Goal: Information Seeking & Learning: Compare options

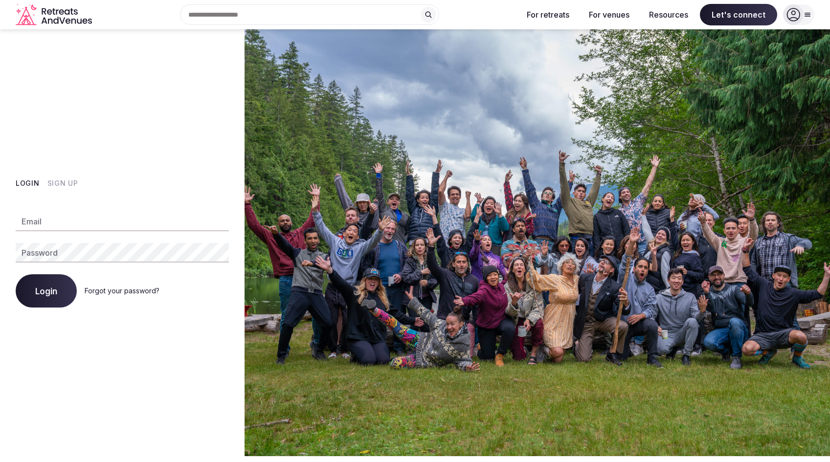
click at [65, 186] on button "Sign Up" at bounding box center [62, 184] width 31 height 10
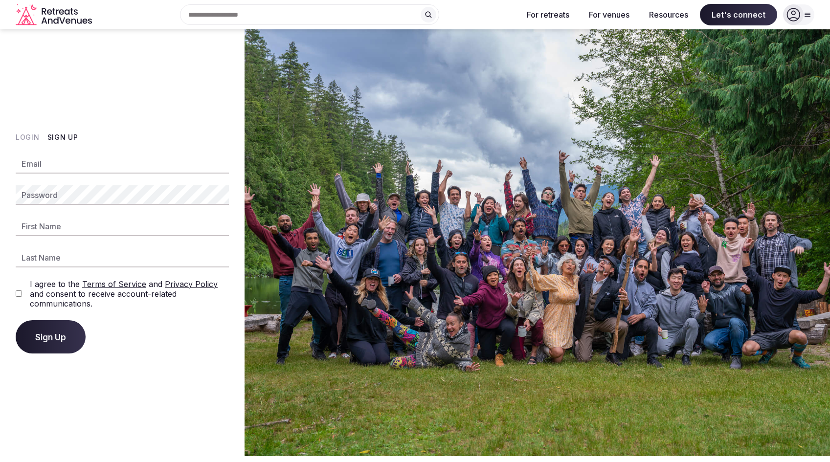
click at [74, 166] on input "Email" at bounding box center [122, 164] width 213 height 20
type input "**********"
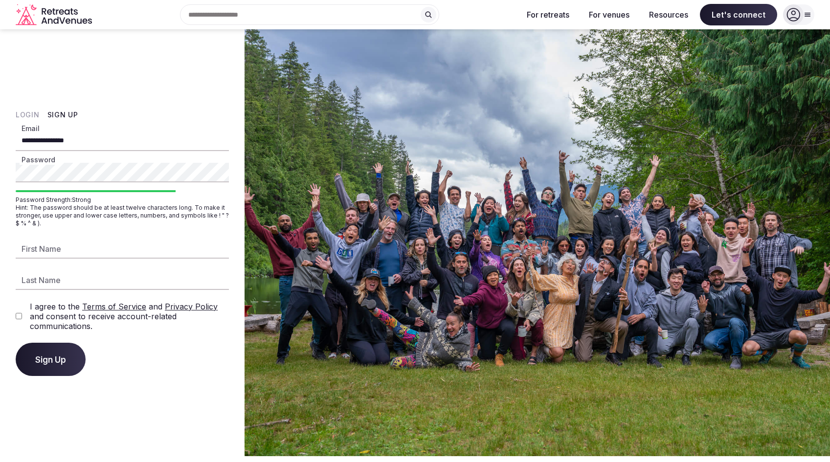
click at [96, 244] on input "First Name" at bounding box center [122, 249] width 213 height 20
type input "*******"
click at [85, 274] on input "Last Name" at bounding box center [122, 280] width 213 height 20
type input "*******"
click at [41, 351] on button "Sign Up" at bounding box center [51, 359] width 70 height 33
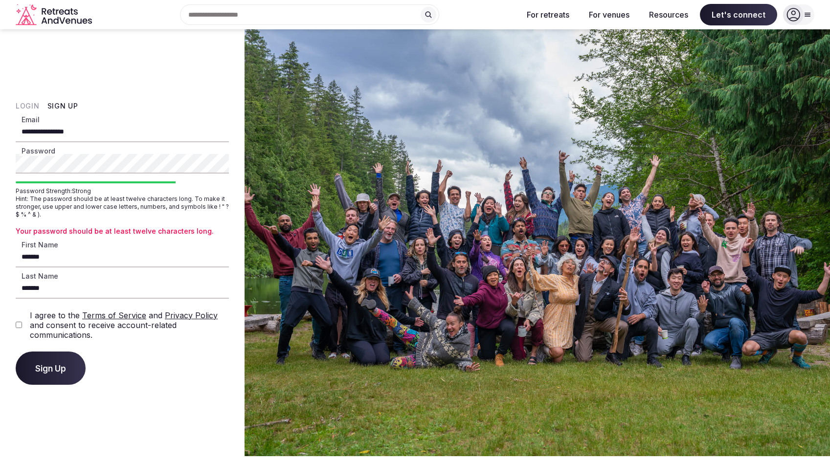
click at [0, 157] on html "**********" at bounding box center [415, 231] width 830 height 462
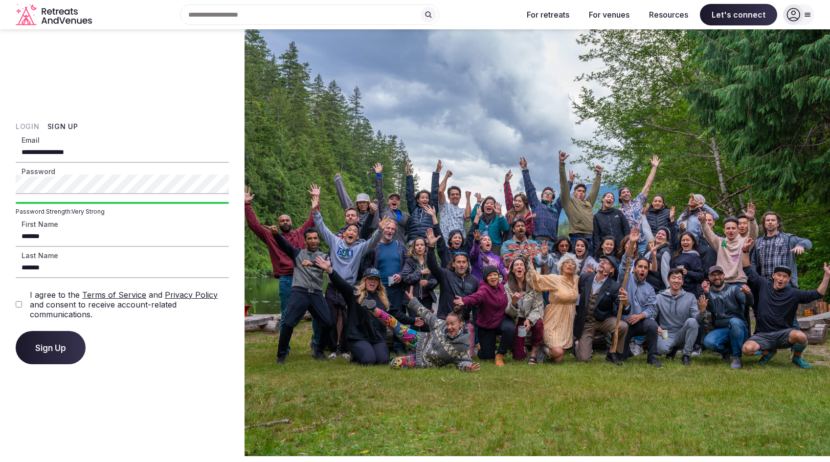
click at [16, 331] on button "Sign Up" at bounding box center [51, 347] width 70 height 33
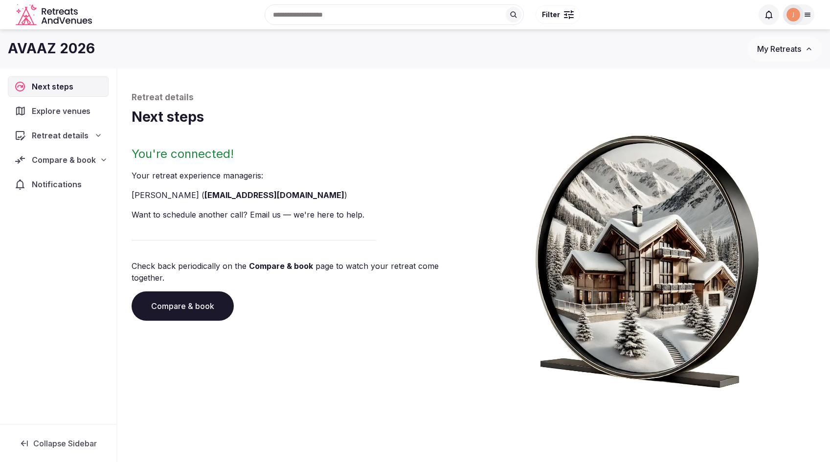
scroll to position [2, 0]
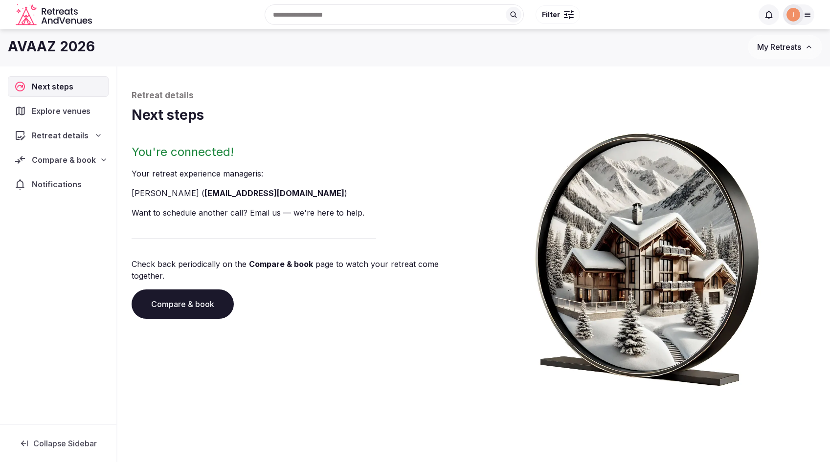
click at [65, 115] on span "Explore venues" at bounding box center [63, 111] width 63 height 12
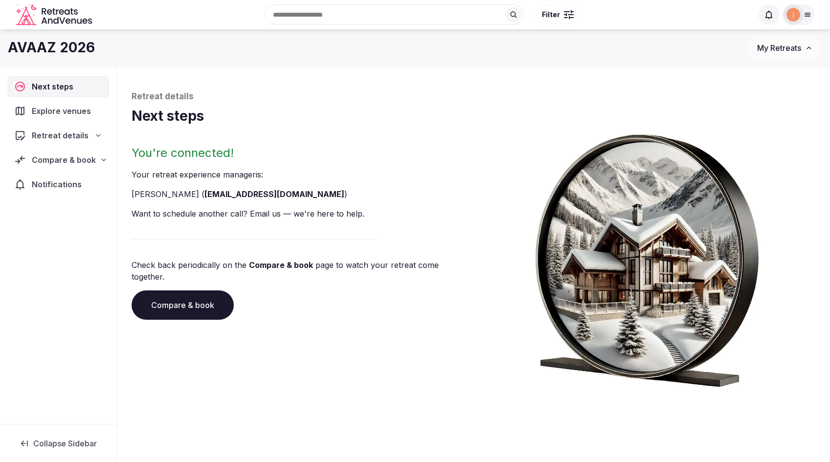
scroll to position [5, 0]
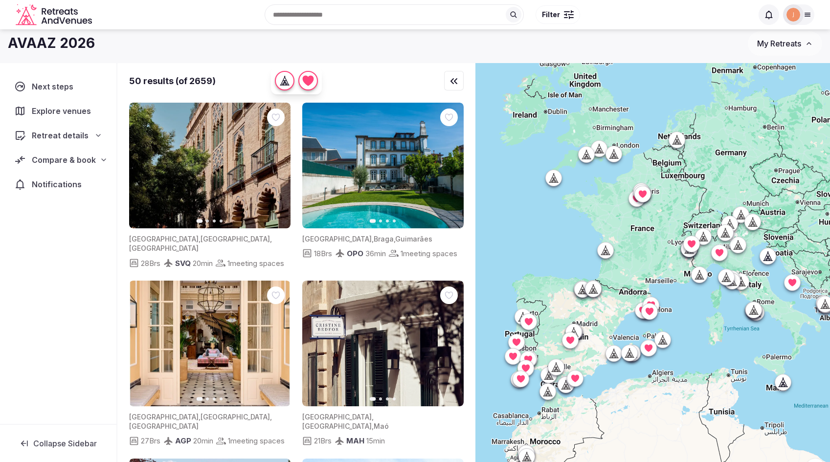
click at [804, 15] on icon at bounding box center [808, 15] width 8 height 8
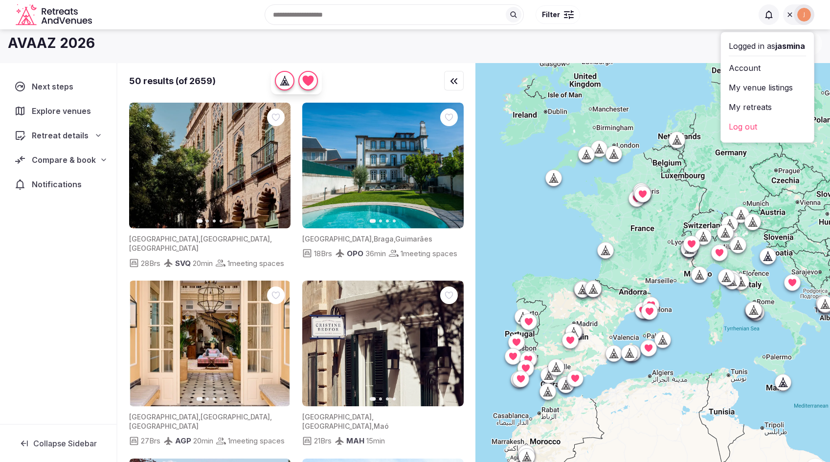
click at [742, 128] on link "Log out" at bounding box center [767, 127] width 77 height 16
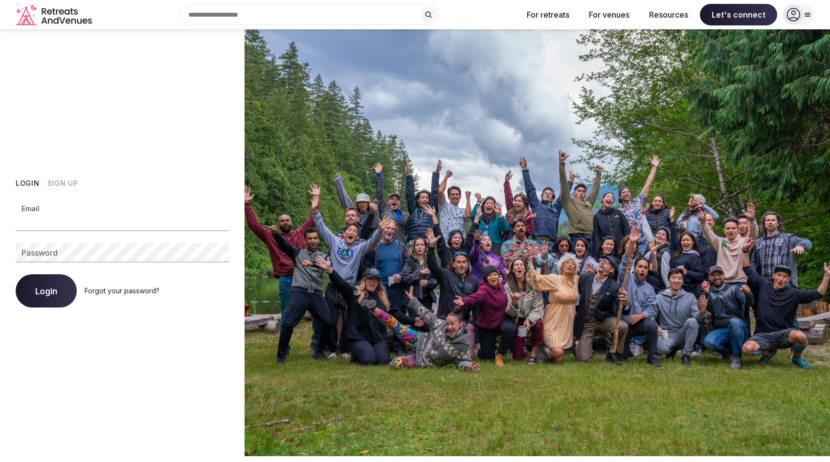
click at [111, 225] on input "Email" at bounding box center [122, 222] width 213 height 20
type input "**********"
click at [16, 274] on button "Login" at bounding box center [46, 290] width 61 height 33
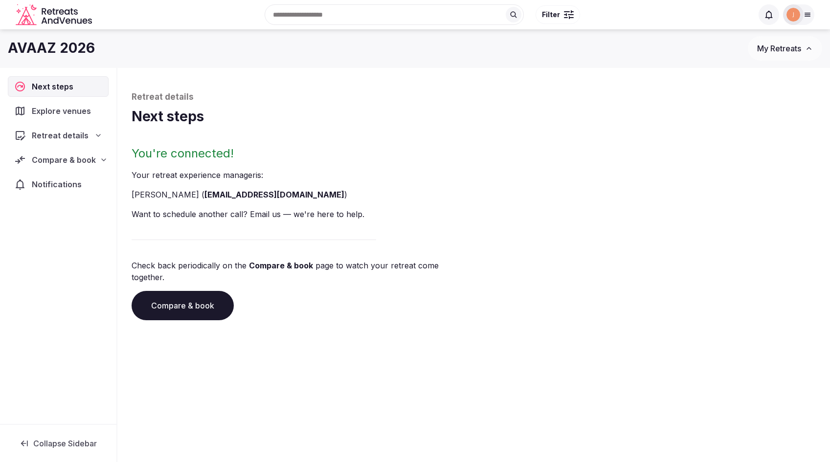
scroll to position [1, 0]
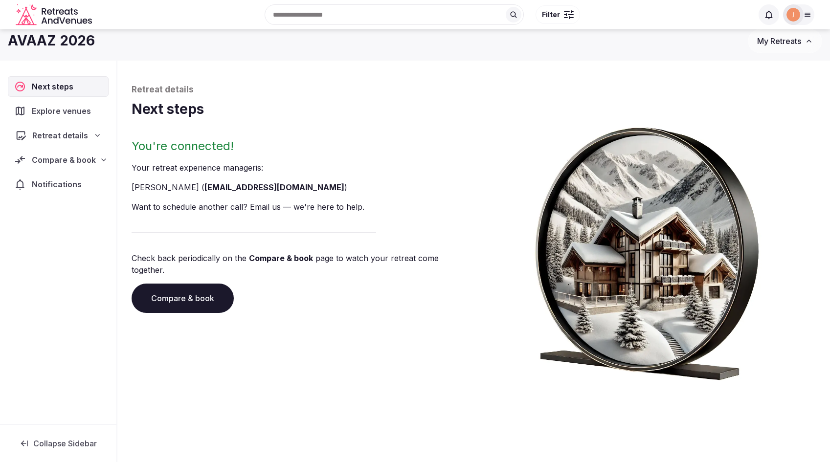
click at [54, 135] on span "Retreat details" at bounding box center [60, 136] width 56 height 12
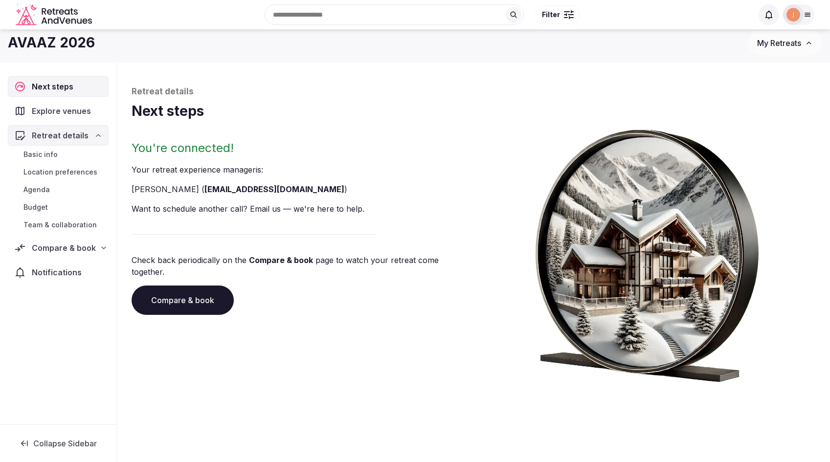
scroll to position [7, 0]
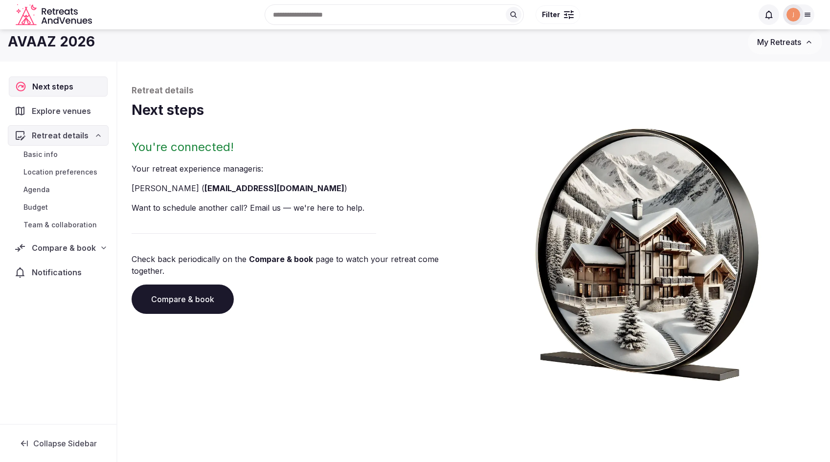
click at [42, 88] on span "Next steps" at bounding box center [54, 87] width 45 height 12
click at [42, 153] on span "Basic info" at bounding box center [40, 155] width 34 height 10
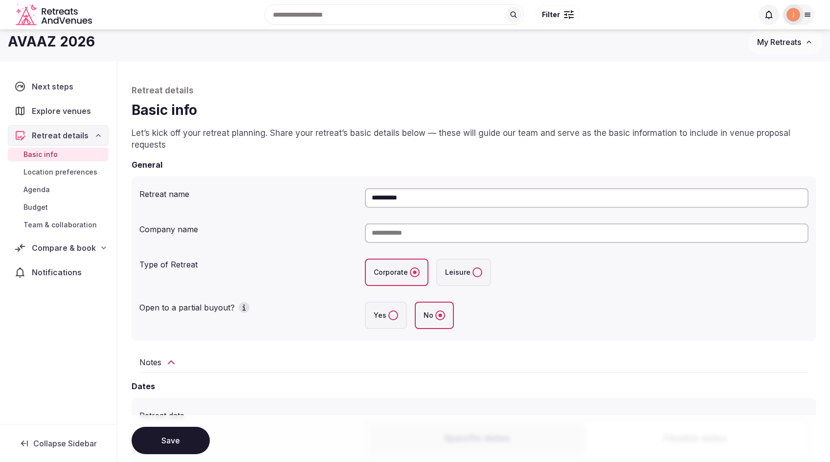
click at [57, 174] on span "Location preferences" at bounding box center [60, 172] width 74 height 10
click at [60, 170] on span "Location preferences" at bounding box center [60, 172] width 74 height 10
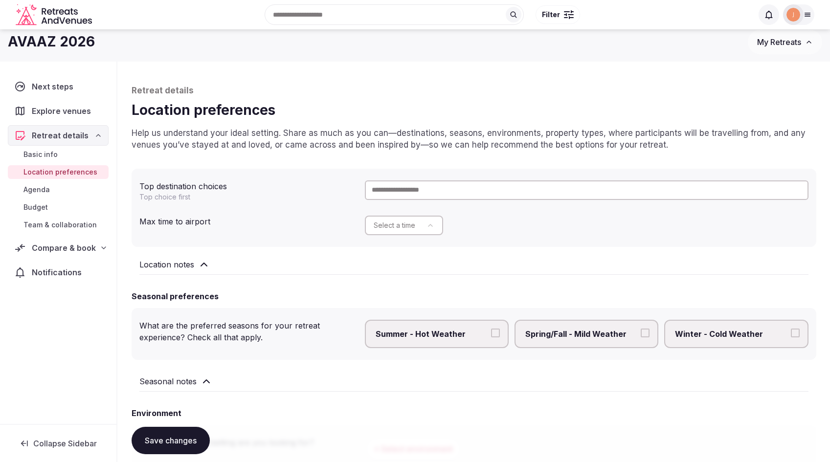
click at [42, 189] on span "Agenda" at bounding box center [36, 190] width 26 height 10
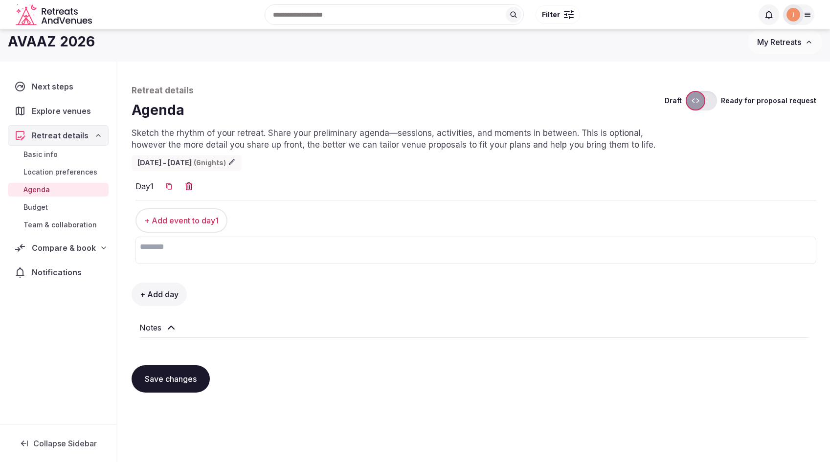
click at [40, 208] on span "Budget" at bounding box center [35, 207] width 24 height 10
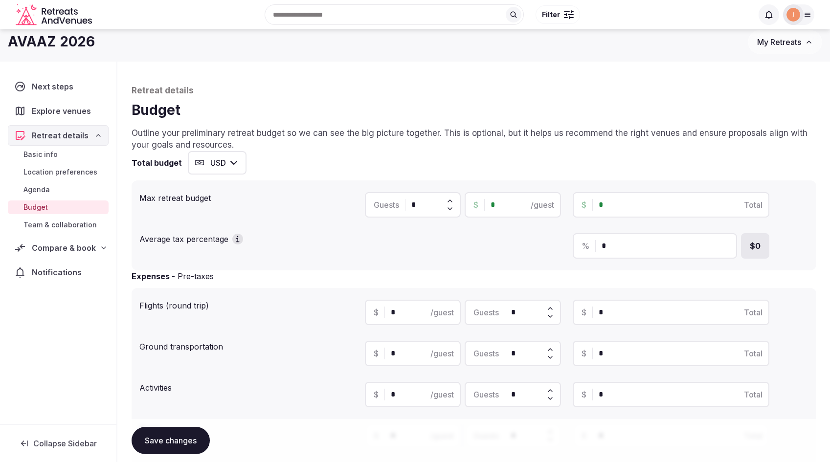
scroll to position [6, 0]
click at [49, 157] on span "Basic info" at bounding box center [40, 155] width 34 height 10
click at [47, 155] on span "Basic info" at bounding box center [40, 155] width 34 height 10
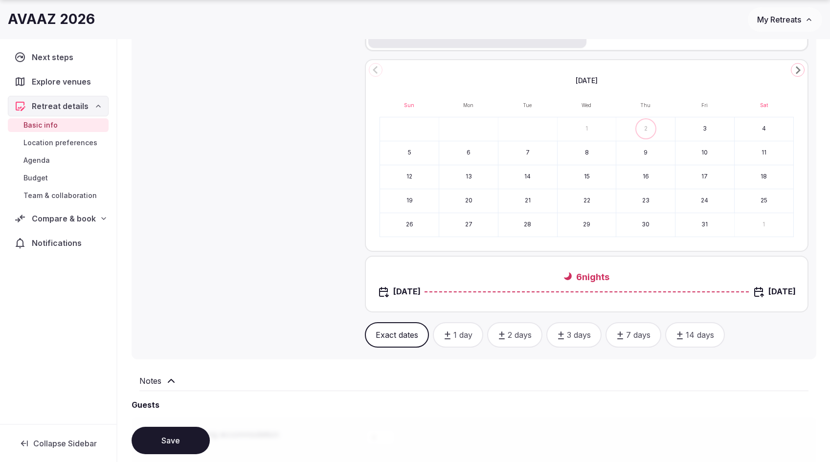
scroll to position [416, 0]
click at [43, 217] on span "Compare & book" at bounding box center [63, 219] width 63 height 12
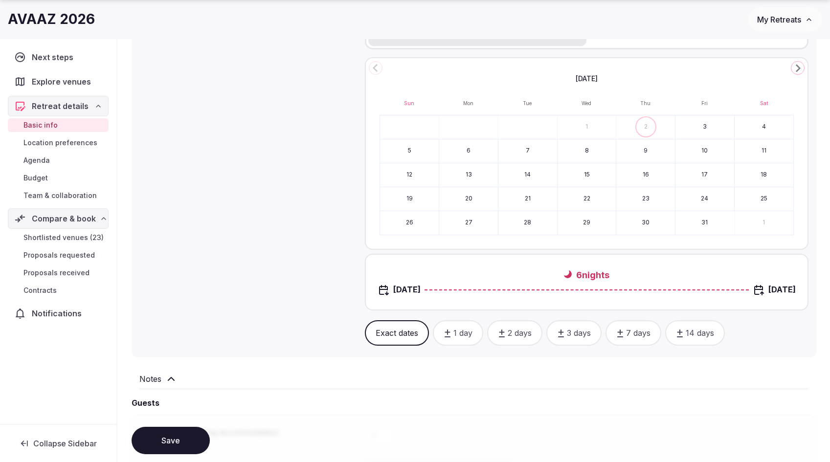
click at [75, 237] on span "Shortlisted venues (23)" at bounding box center [63, 238] width 80 height 10
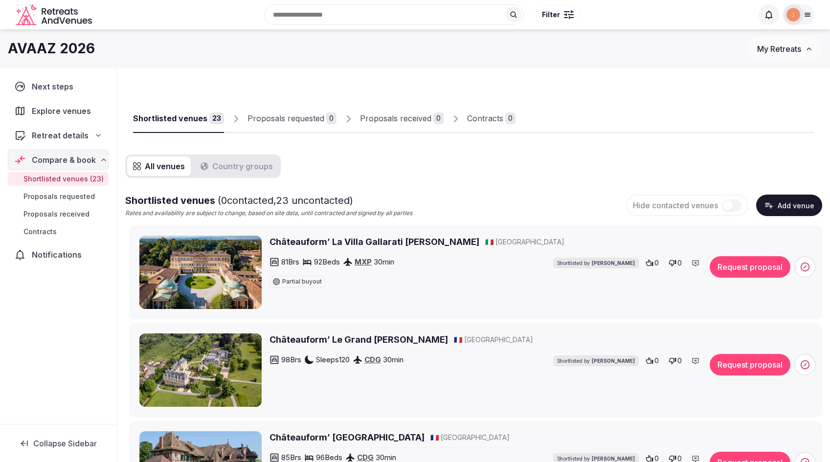
click at [359, 239] on h2 "Châteauform’ La Villa Gallarati Scotti" at bounding box center [374, 242] width 210 height 12
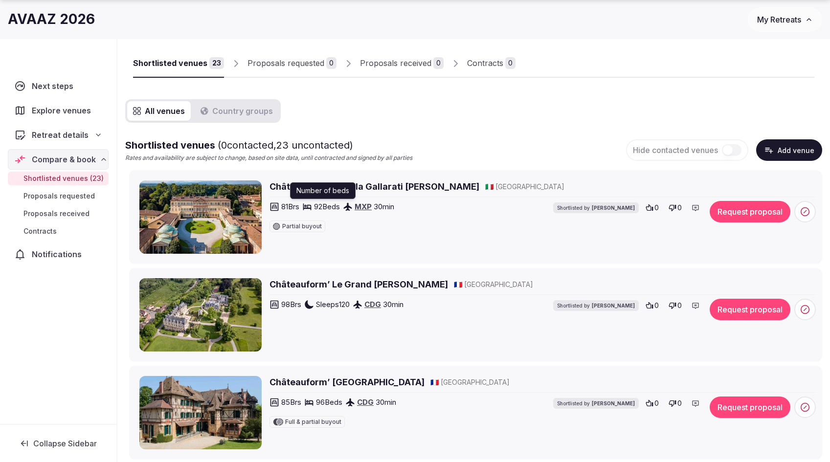
scroll to position [68, 0]
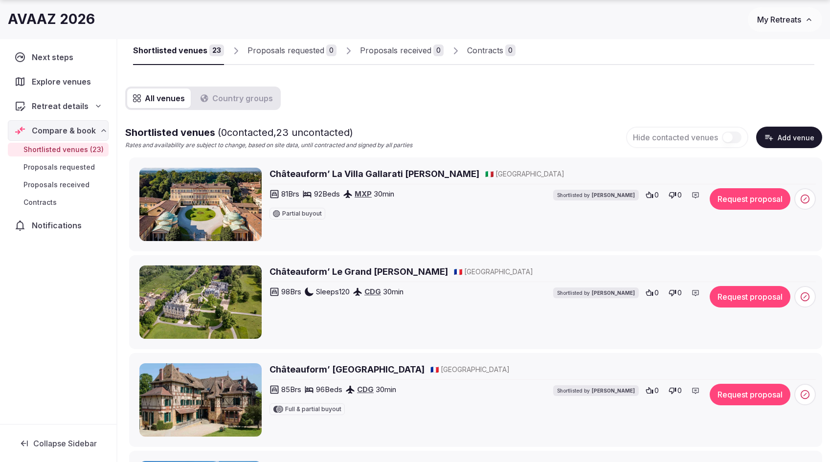
click at [343, 269] on h2 "Châteauform’ Le Grand Mello" at bounding box center [358, 272] width 179 height 12
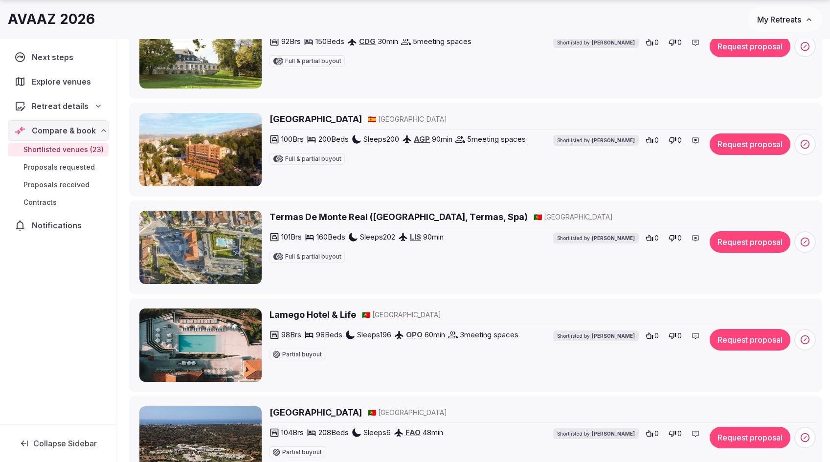
scroll to position [811, 0]
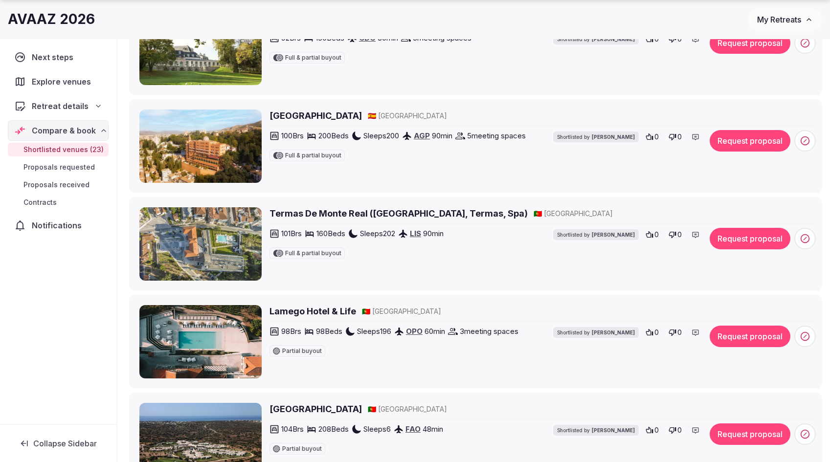
click at [329, 215] on h2 "Termas De Monte Real (Monte Real Hotel, Termas, Spa)" at bounding box center [398, 213] width 258 height 12
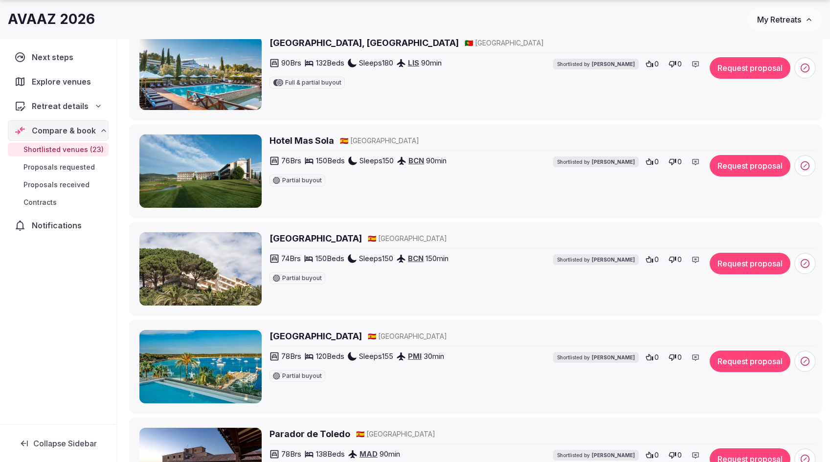
scroll to position [1681, 0]
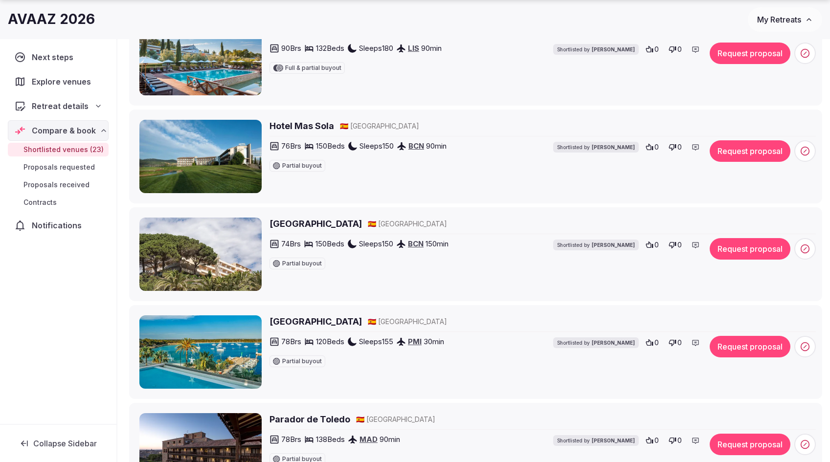
click at [306, 123] on h2 "Hotel Mas Sola" at bounding box center [301, 126] width 65 height 12
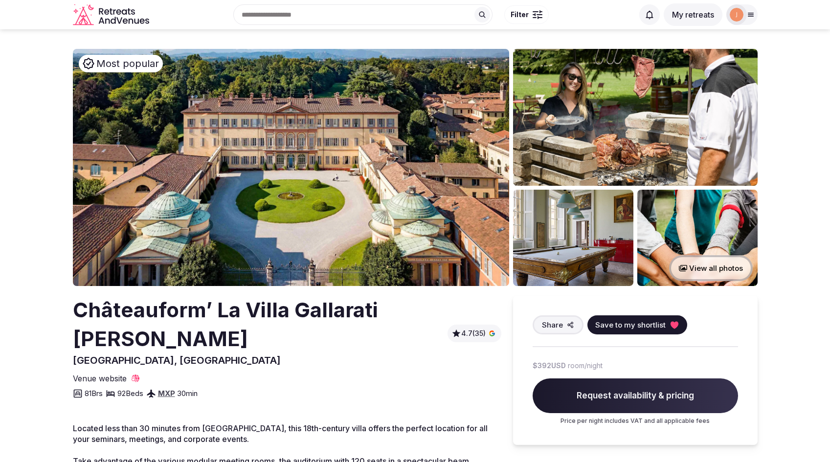
click at [707, 273] on button "View all photos" at bounding box center [711, 268] width 84 height 26
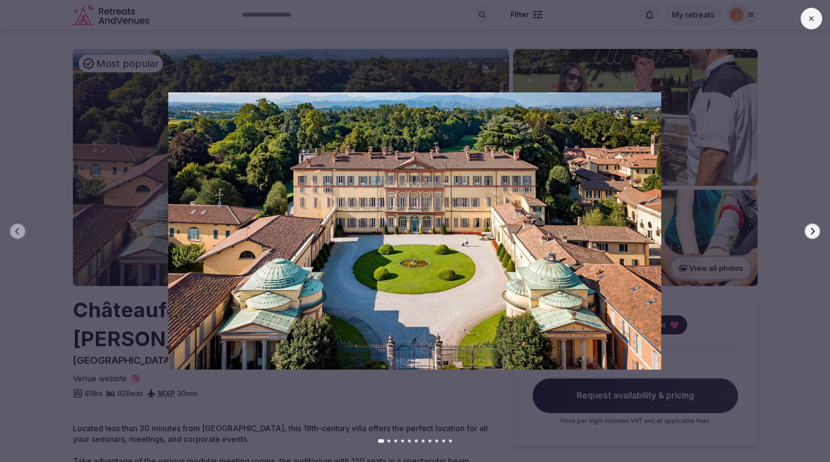
click at [813, 231] on icon "button" at bounding box center [813, 230] width 4 height 7
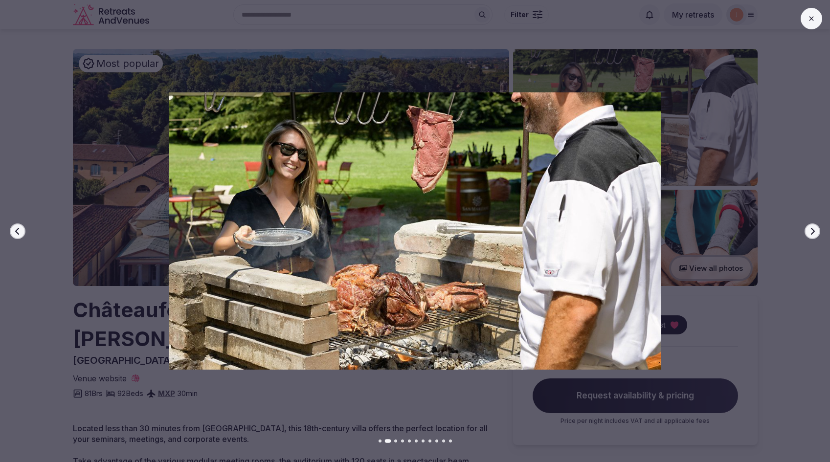
click at [813, 231] on icon "button" at bounding box center [813, 230] width 4 height 7
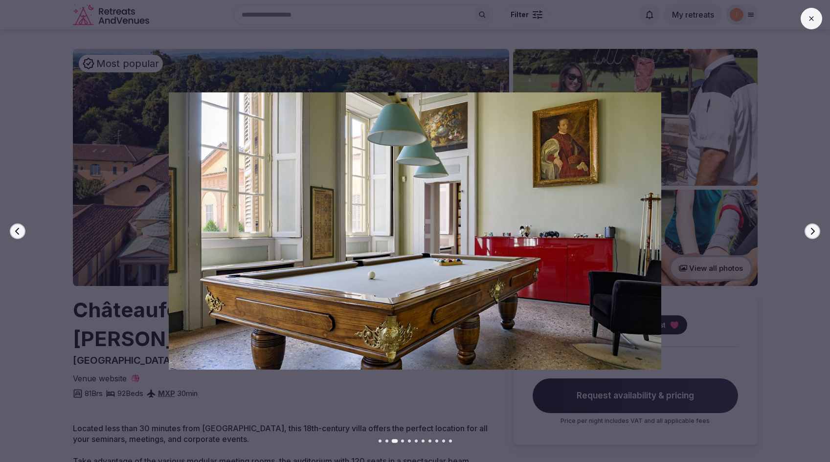
click at [813, 231] on icon "button" at bounding box center [813, 230] width 4 height 7
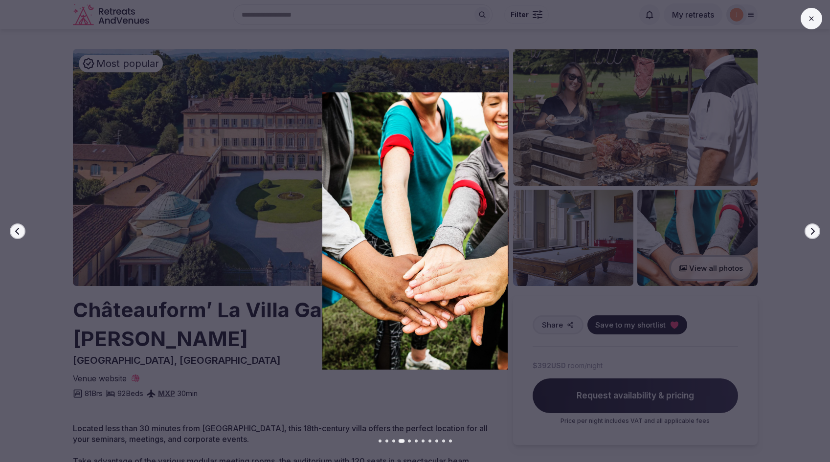
click at [813, 231] on icon "button" at bounding box center [813, 230] width 4 height 7
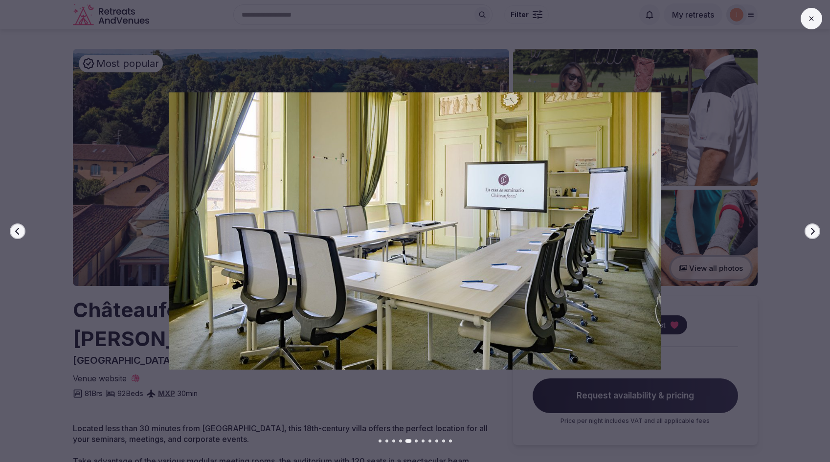
click at [813, 231] on icon "button" at bounding box center [813, 230] width 4 height 7
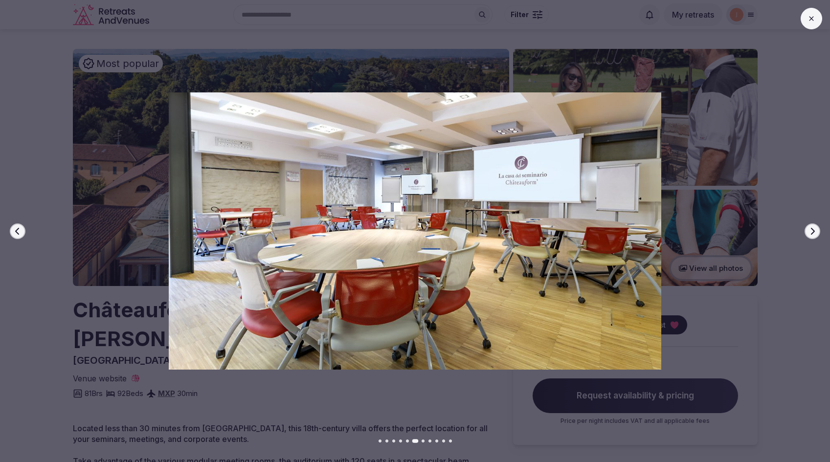
click at [813, 231] on icon "button" at bounding box center [813, 230] width 4 height 7
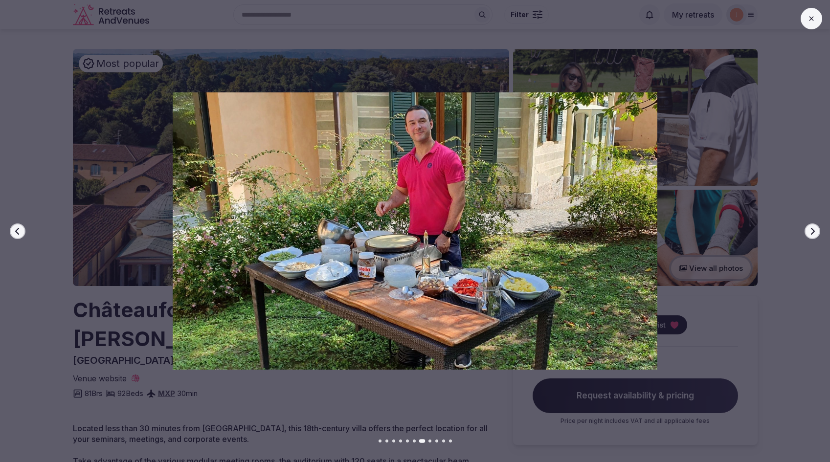
click at [813, 231] on icon "button" at bounding box center [813, 230] width 4 height 7
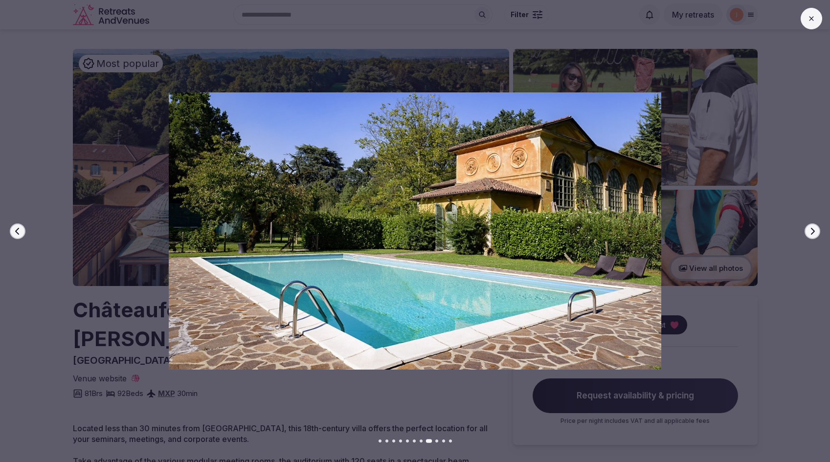
click at [813, 231] on icon "button" at bounding box center [813, 230] width 4 height 7
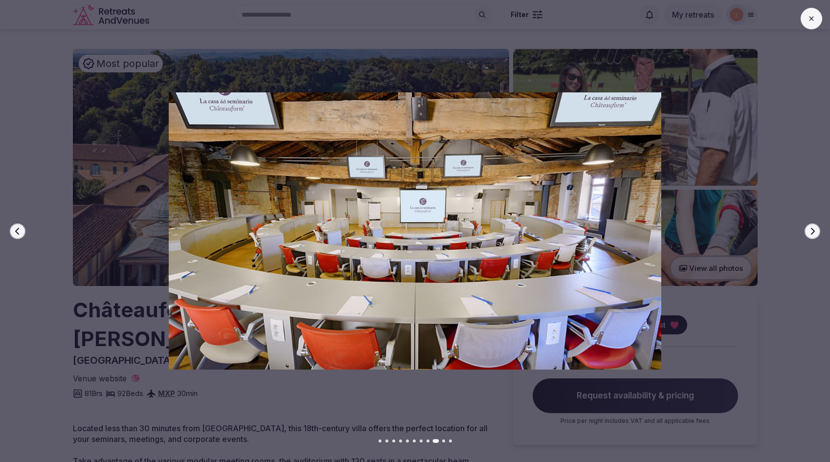
click at [813, 231] on icon "button" at bounding box center [813, 230] width 4 height 7
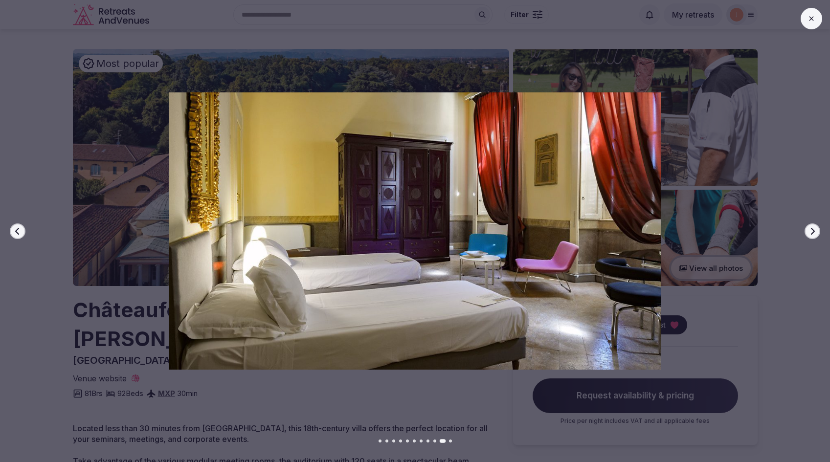
click at [813, 231] on icon "button" at bounding box center [813, 230] width 4 height 7
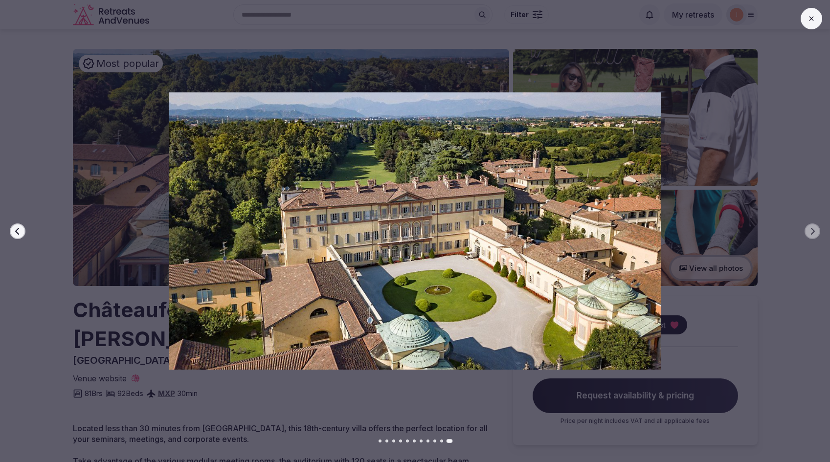
click at [814, 22] on icon at bounding box center [811, 19] width 8 height 8
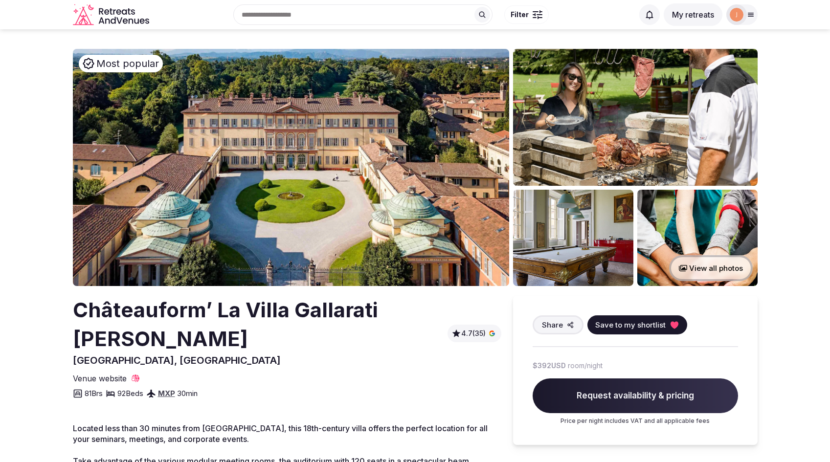
click at [579, 245] on img at bounding box center [573, 238] width 120 height 96
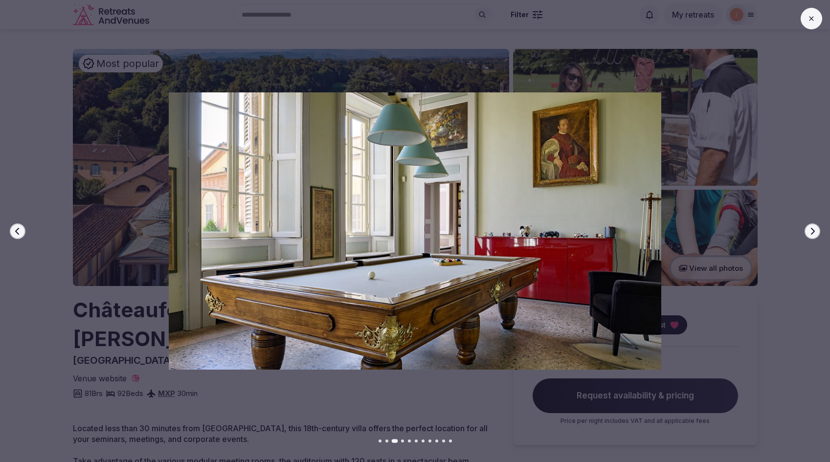
click at [814, 231] on icon "button" at bounding box center [813, 230] width 4 height 7
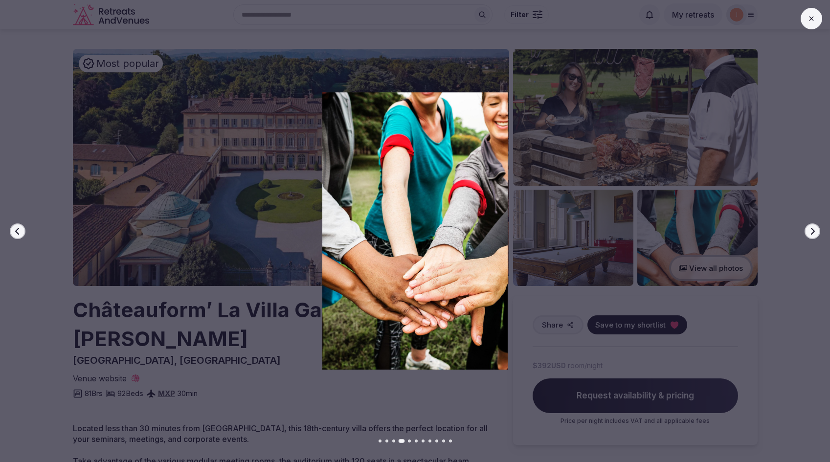
click at [20, 231] on icon "button" at bounding box center [18, 231] width 8 height 8
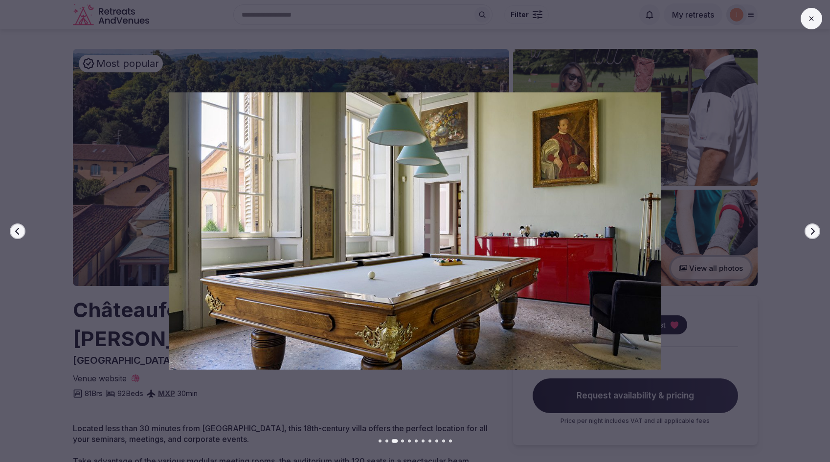
click at [19, 231] on icon "button" at bounding box center [18, 231] width 8 height 8
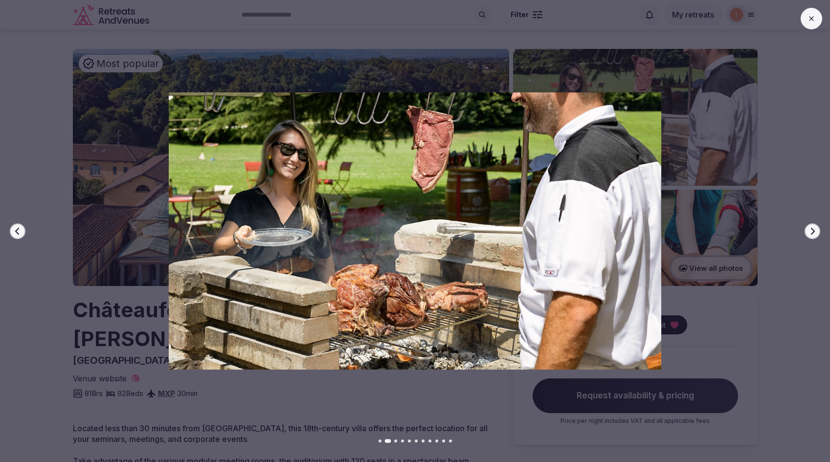
click at [19, 231] on icon "button" at bounding box center [18, 231] width 8 height 8
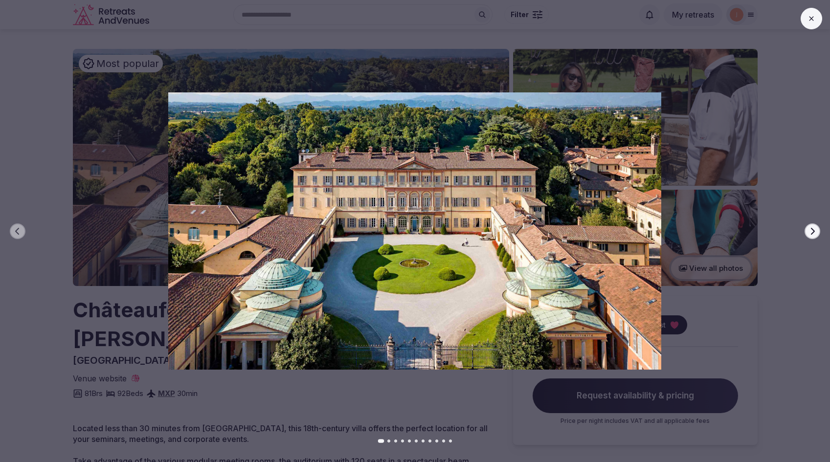
click at [814, 232] on icon "button" at bounding box center [812, 231] width 8 height 8
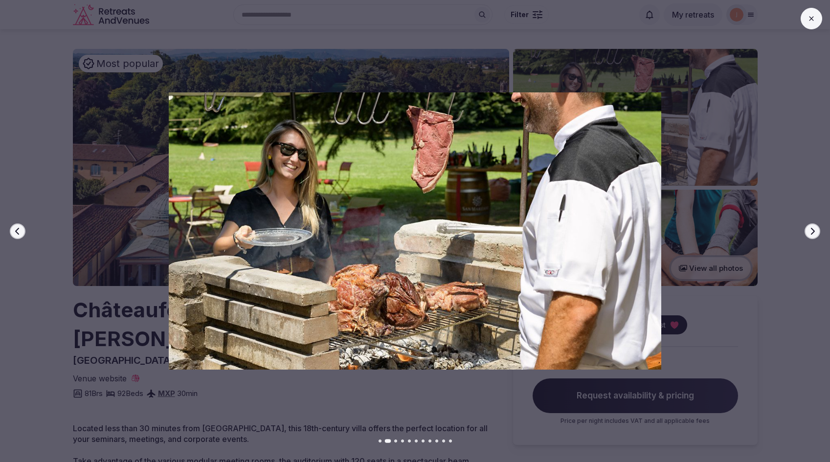
click at [814, 232] on icon "button" at bounding box center [812, 231] width 8 height 8
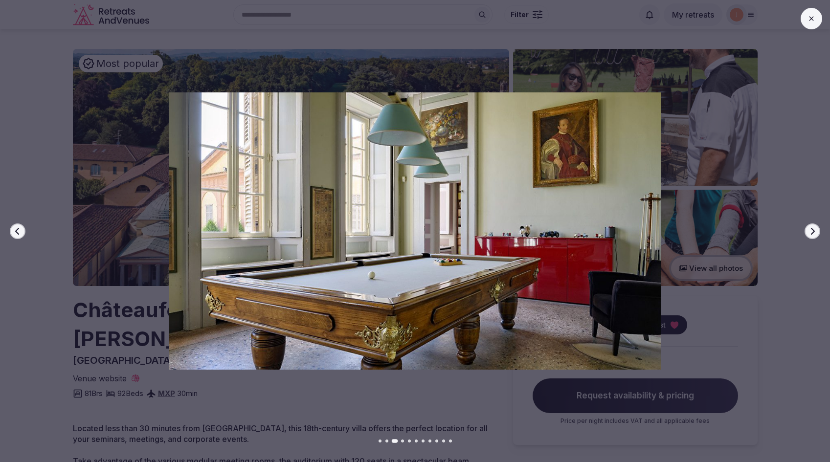
click at [814, 232] on icon "button" at bounding box center [812, 231] width 8 height 8
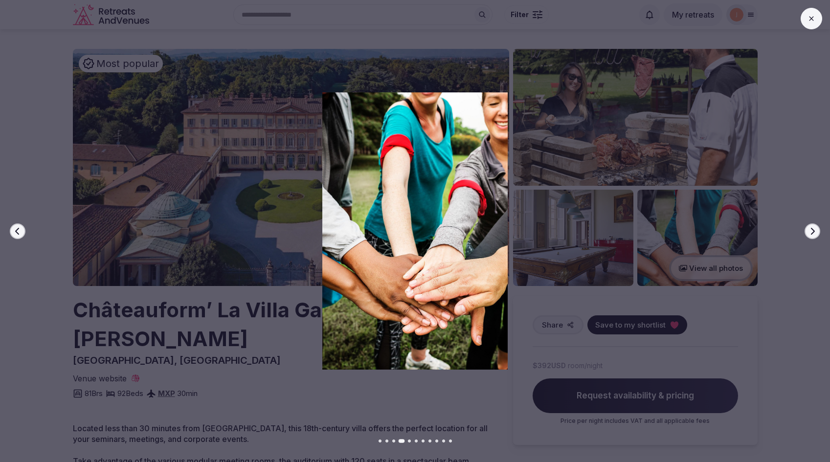
click at [814, 232] on icon "button" at bounding box center [812, 231] width 8 height 8
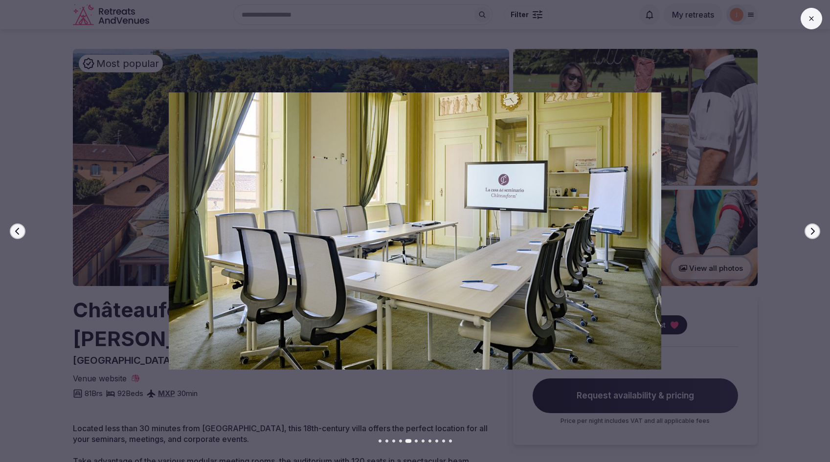
click at [814, 232] on icon "button" at bounding box center [812, 231] width 8 height 8
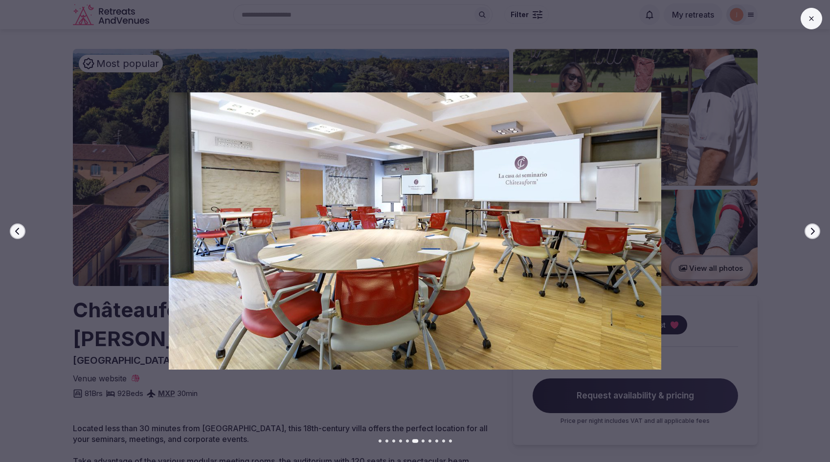
click at [814, 232] on icon "button" at bounding box center [812, 231] width 8 height 8
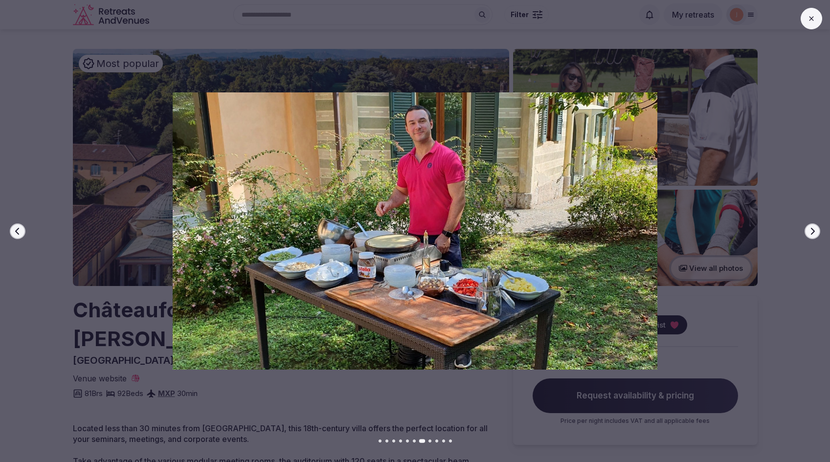
click at [814, 232] on icon "button" at bounding box center [812, 231] width 8 height 8
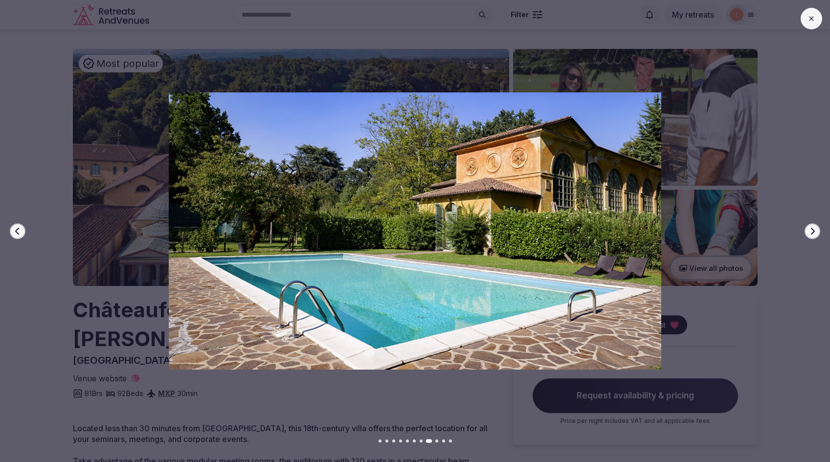
click at [814, 232] on icon "button" at bounding box center [812, 231] width 8 height 8
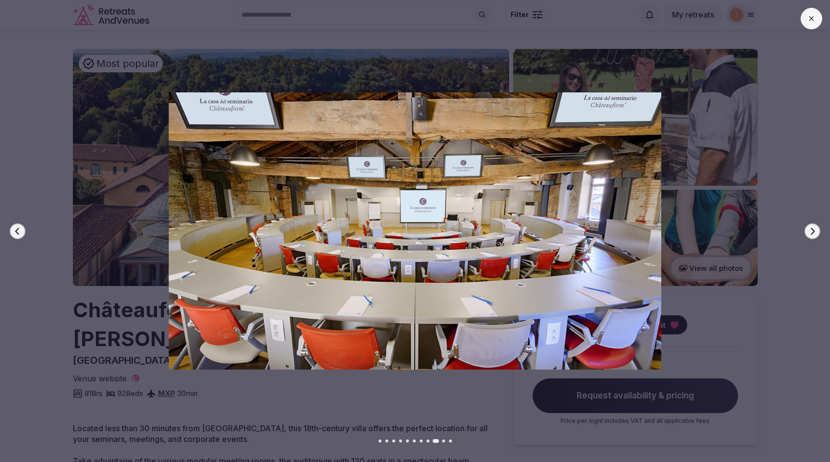
click at [814, 232] on icon "button" at bounding box center [812, 231] width 8 height 8
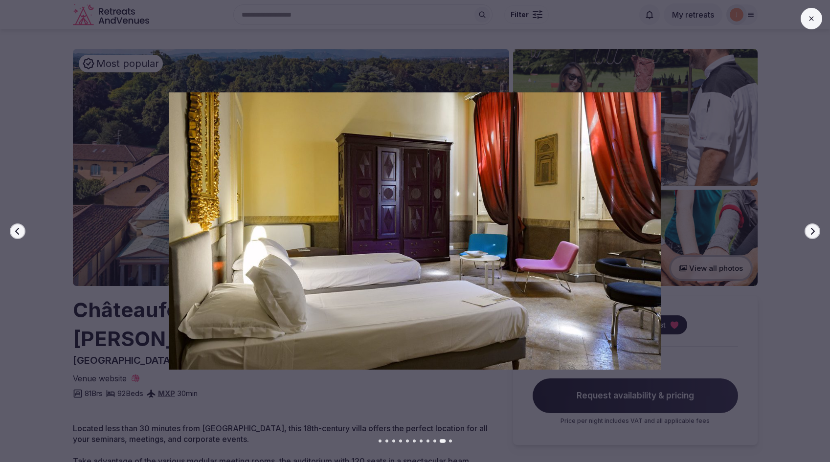
click at [814, 232] on icon "button" at bounding box center [812, 231] width 8 height 8
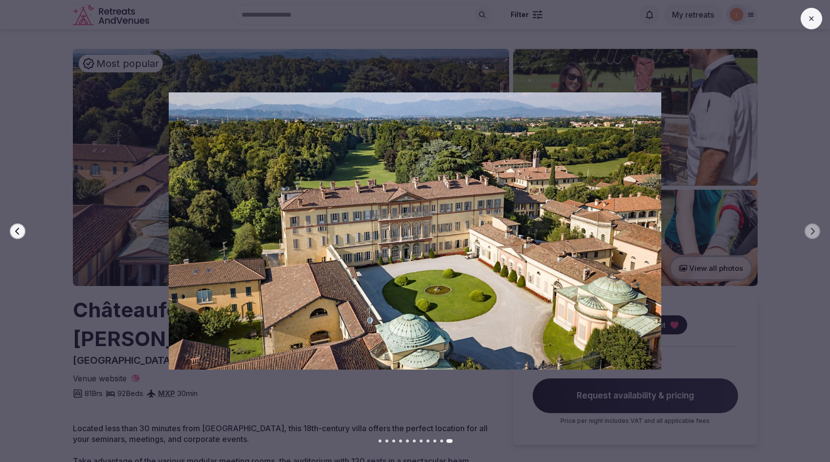
click at [815, 21] on button at bounding box center [812, 19] width 22 height 22
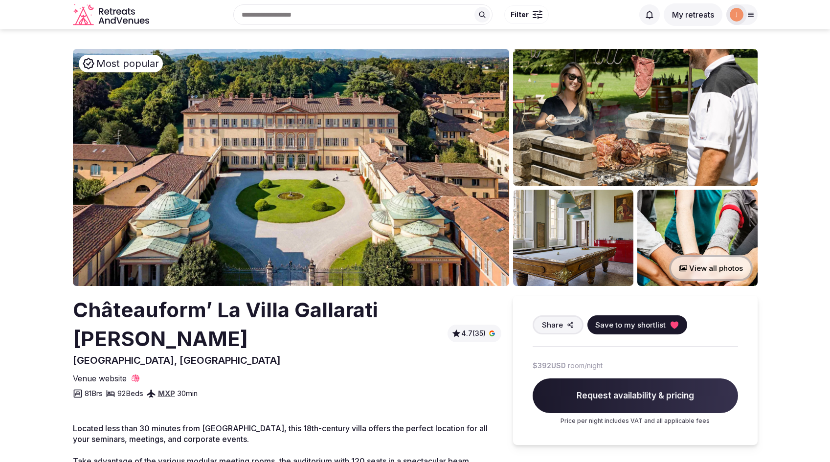
scroll to position [2, 0]
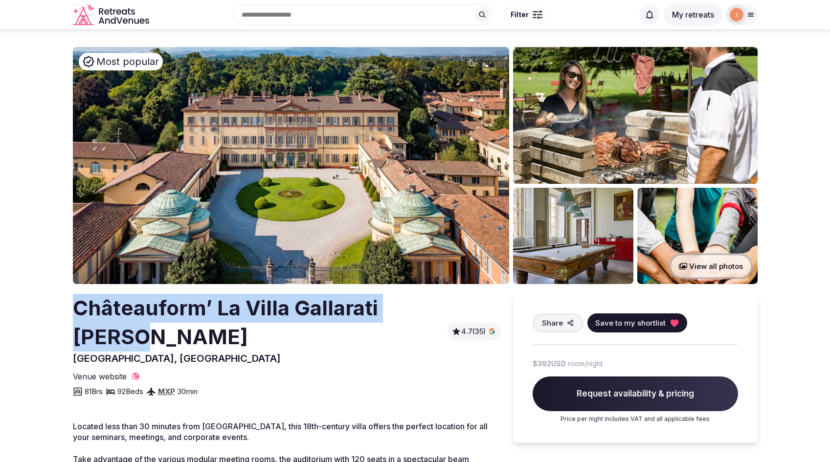
drag, startPoint x: 440, startPoint y: 309, endPoint x: 79, endPoint y: 307, distance: 361.4
click at [79, 307] on div "Châteauform’ La Villa Gallarati Scotti Oreno, Italy 4.7 (35)" at bounding box center [287, 329] width 428 height 71
copy h2 "Châteauform’ La Villa Gallarati Scotti"
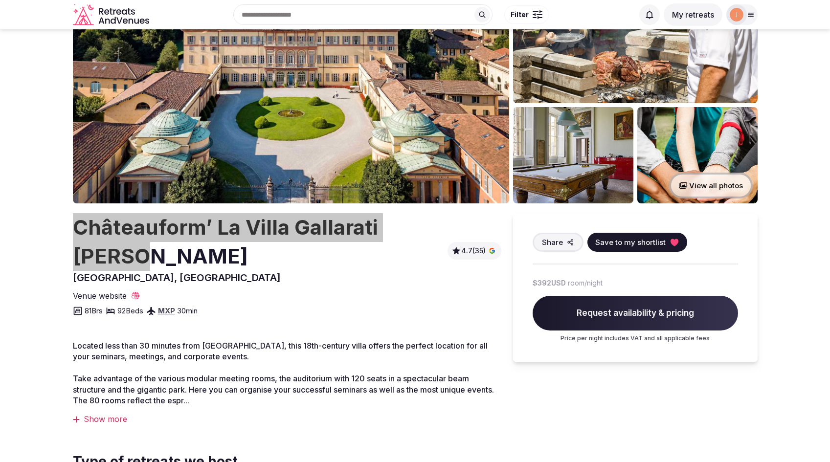
scroll to position [76, 0]
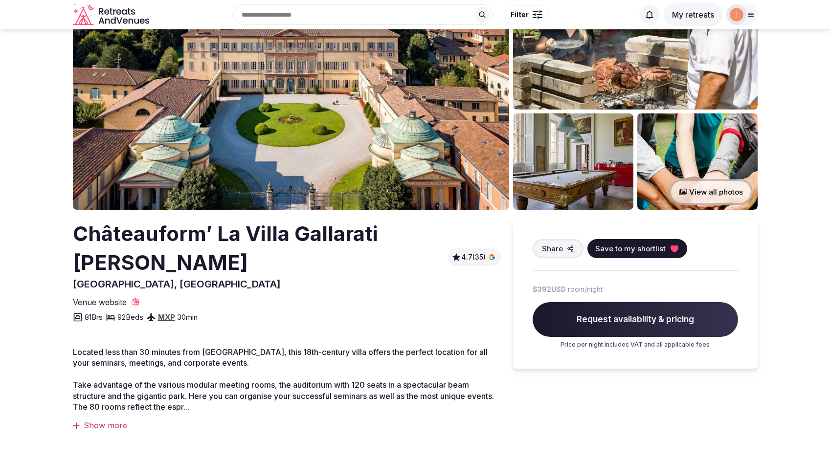
click at [107, 420] on div "Show more" at bounding box center [287, 425] width 428 height 11
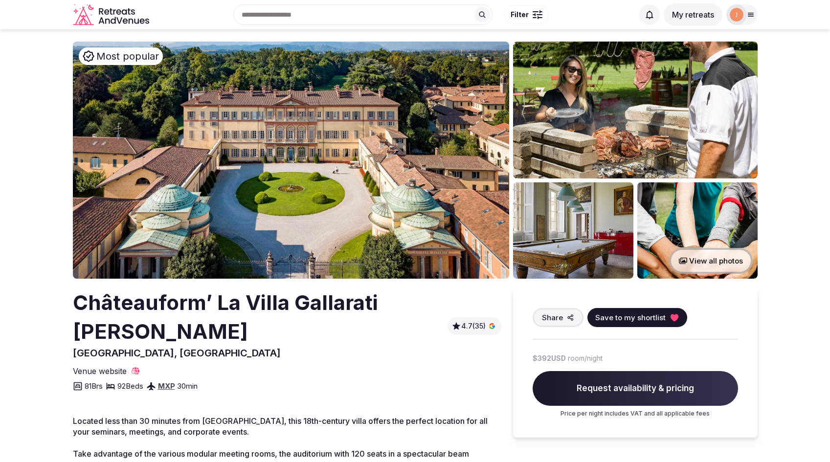
scroll to position [0, 0]
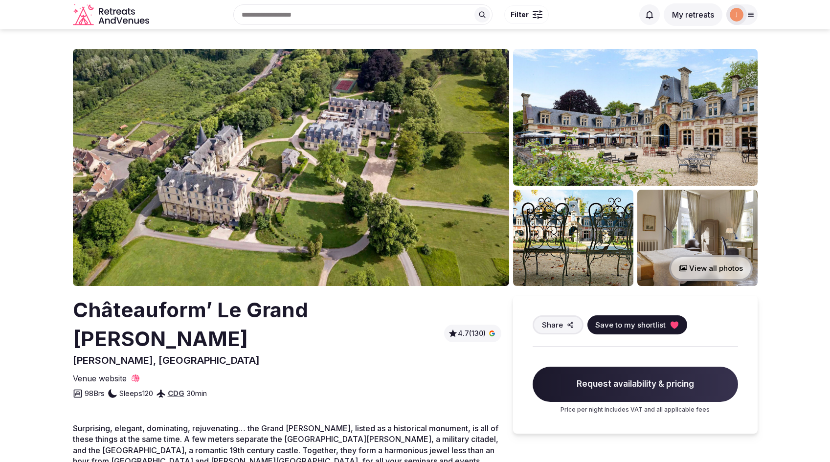
click at [417, 164] on img at bounding box center [291, 167] width 436 height 237
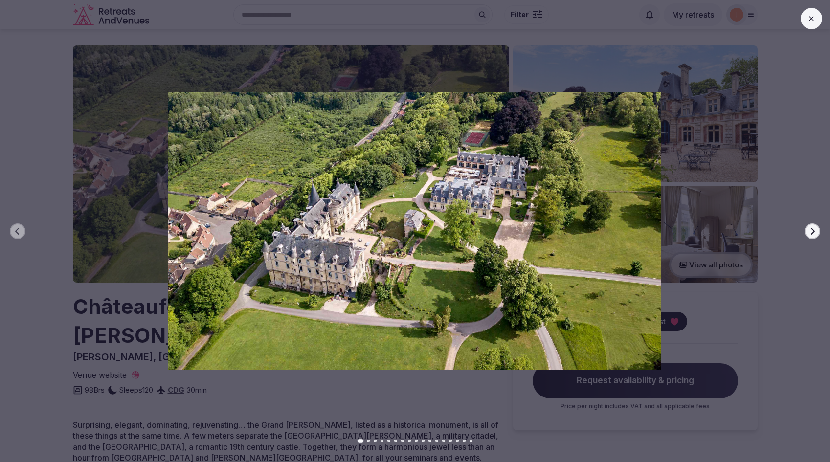
click at [812, 229] on icon "button" at bounding box center [813, 230] width 4 height 7
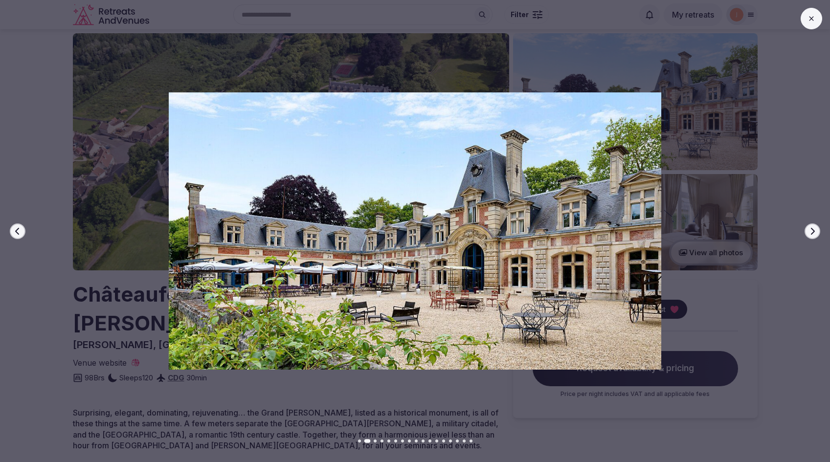
click at [812, 229] on icon "button" at bounding box center [813, 230] width 4 height 7
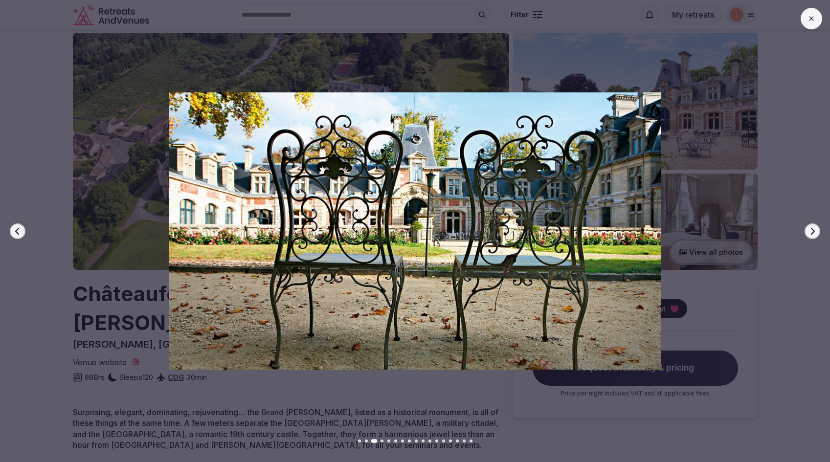
scroll to position [17, 0]
click at [812, 229] on icon "button" at bounding box center [813, 230] width 4 height 7
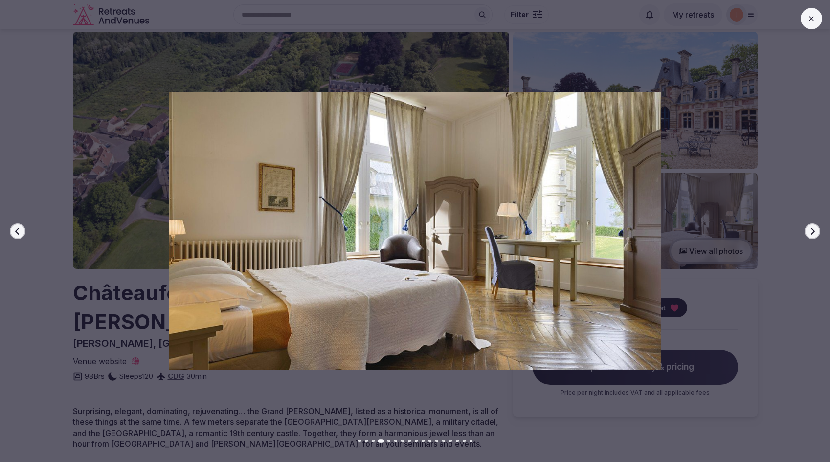
click at [812, 229] on icon "button" at bounding box center [813, 230] width 4 height 7
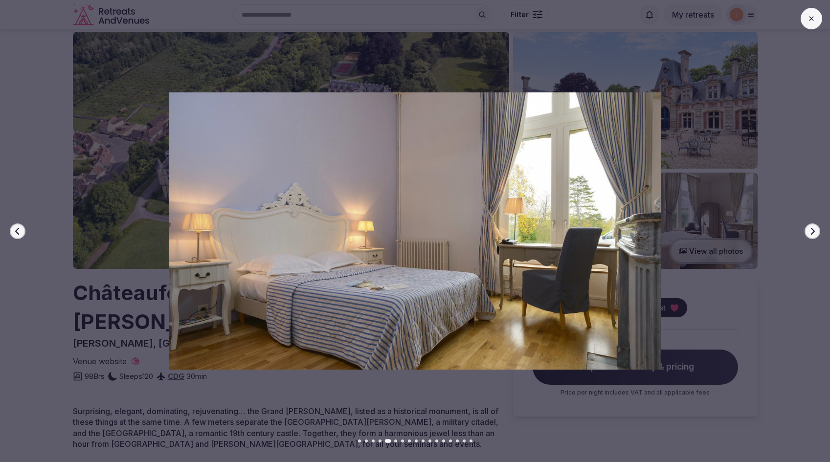
click at [812, 229] on icon "button" at bounding box center [813, 230] width 4 height 7
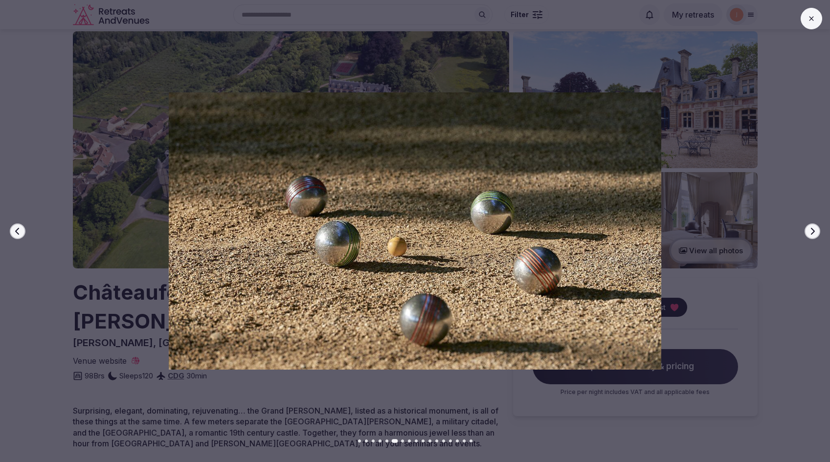
click at [812, 229] on icon "button" at bounding box center [813, 230] width 4 height 7
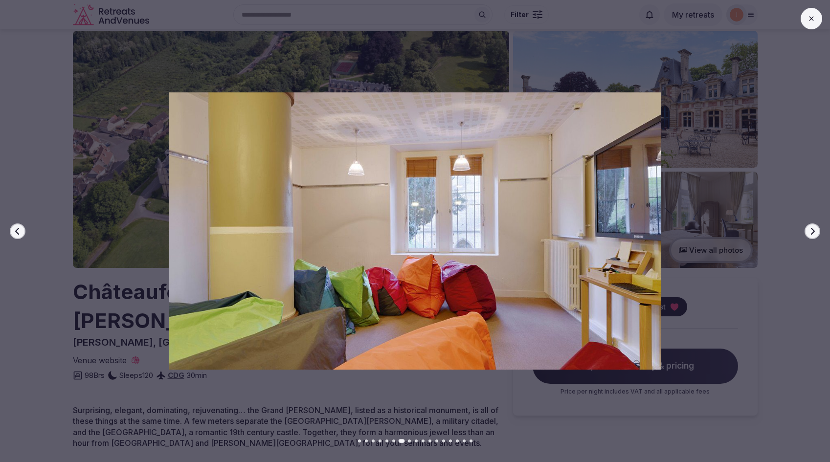
scroll to position [19, 0]
click at [812, 229] on icon "button" at bounding box center [813, 230] width 4 height 7
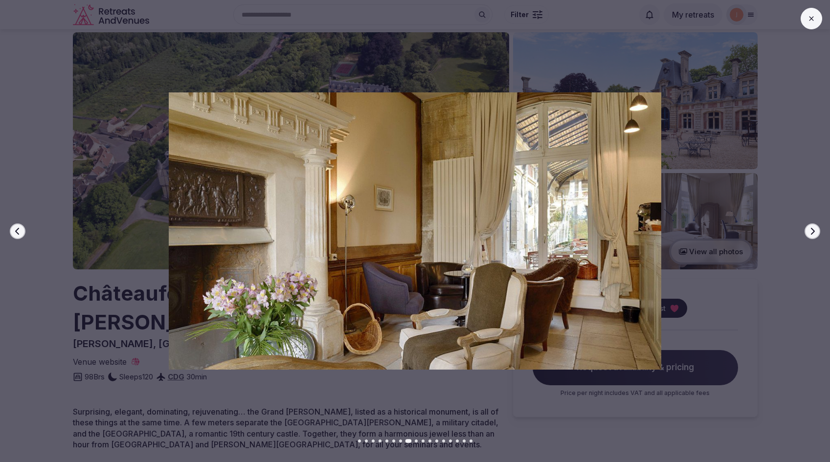
scroll to position [18, 0]
click at [812, 229] on icon "button" at bounding box center [813, 230] width 4 height 7
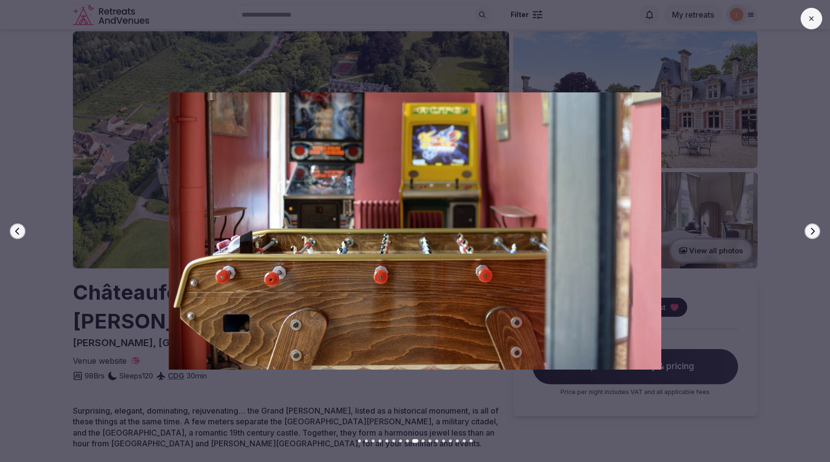
click at [812, 229] on icon "button" at bounding box center [813, 230] width 4 height 7
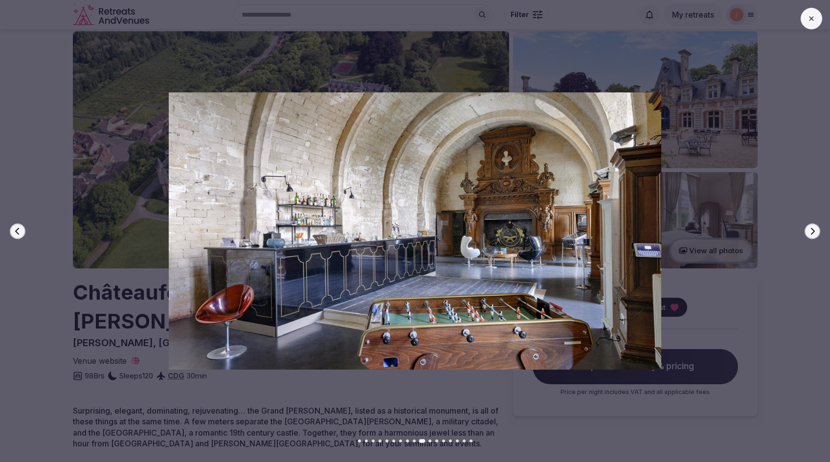
click at [812, 229] on icon "button" at bounding box center [813, 230] width 4 height 7
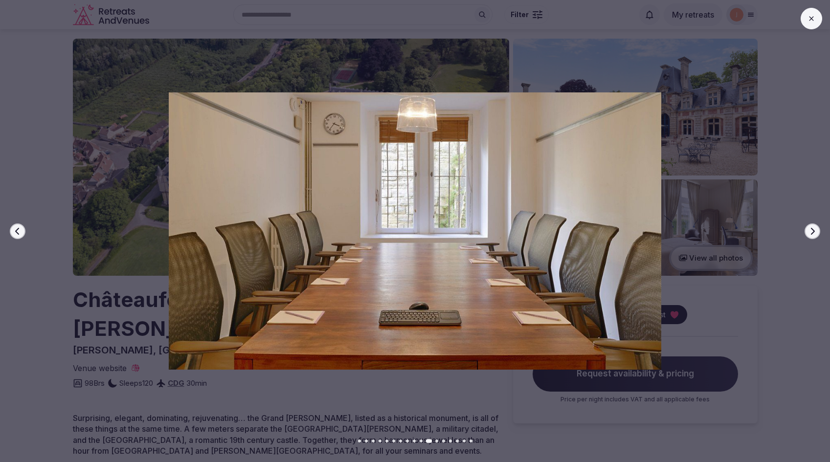
click at [812, 229] on icon "button" at bounding box center [813, 230] width 4 height 7
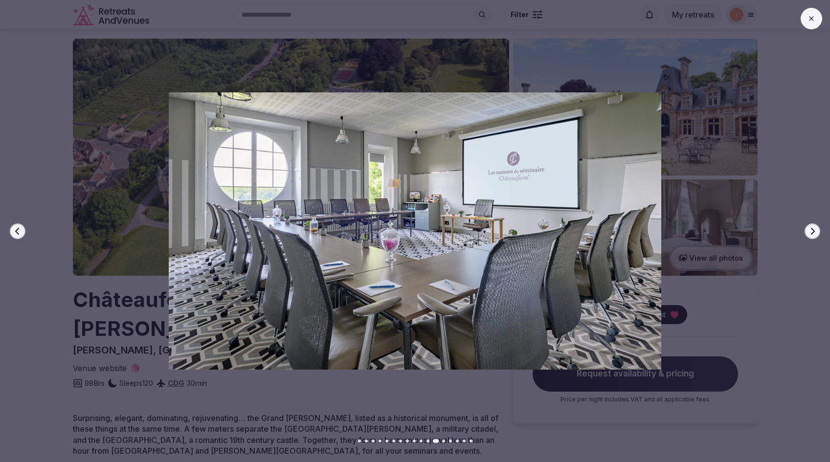
scroll to position [14, 0]
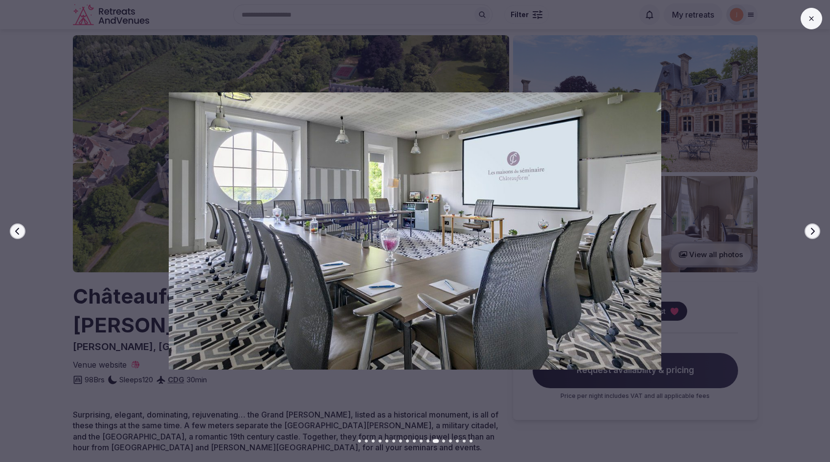
click at [812, 23] on button at bounding box center [812, 19] width 22 height 22
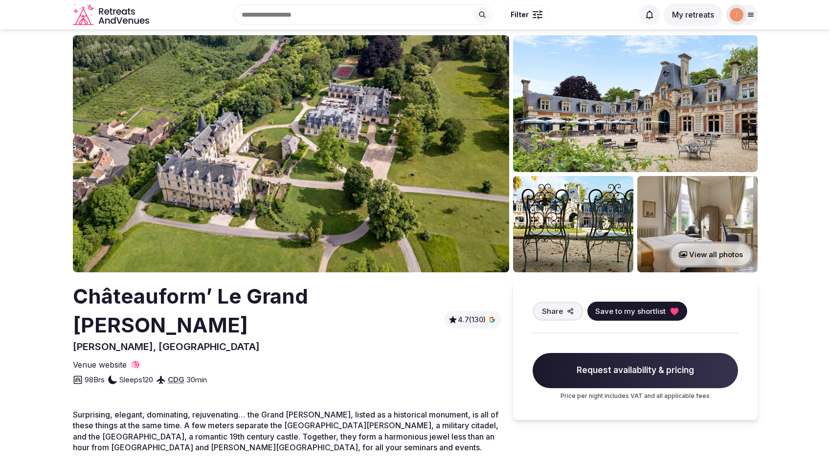
click at [297, 178] on img at bounding box center [291, 153] width 436 height 237
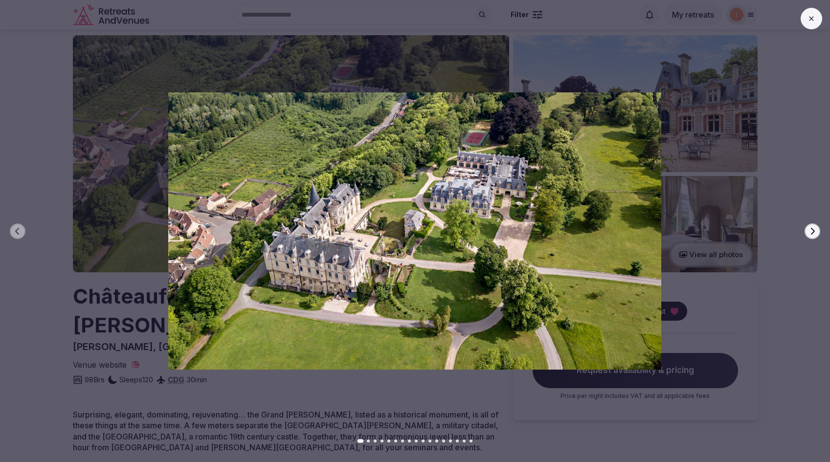
click at [814, 235] on button "Next slide" at bounding box center [813, 232] width 16 height 16
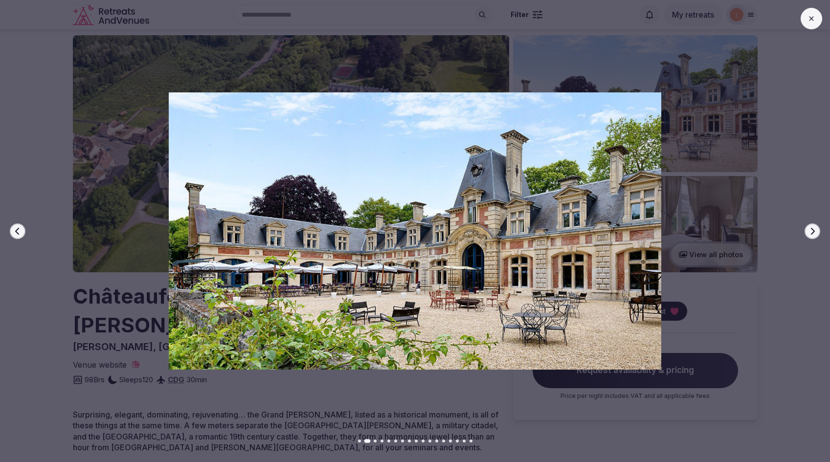
click at [814, 235] on button "Next slide" at bounding box center [813, 232] width 16 height 16
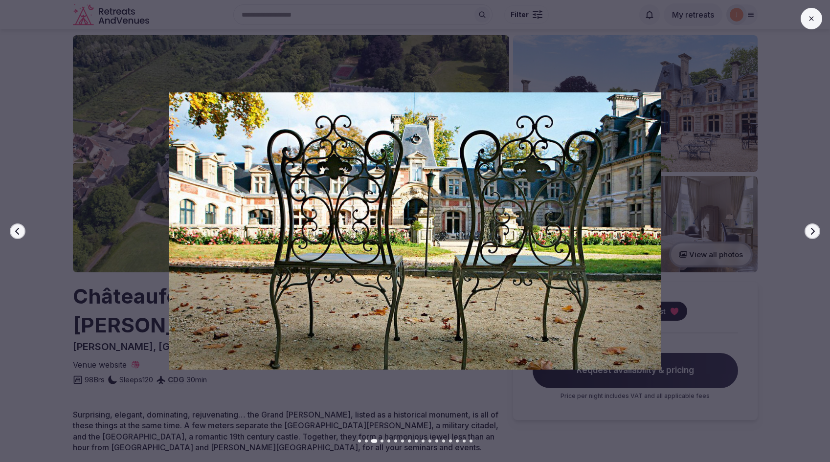
click at [814, 235] on button "Next slide" at bounding box center [813, 232] width 16 height 16
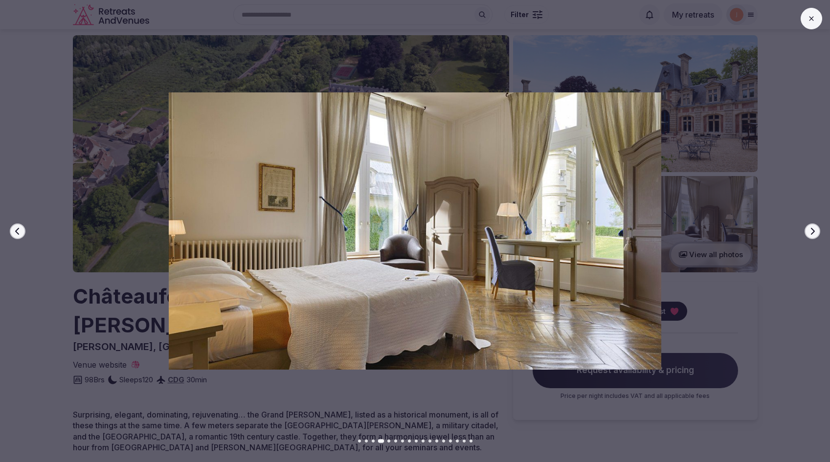
click at [814, 235] on button "Next slide" at bounding box center [813, 232] width 16 height 16
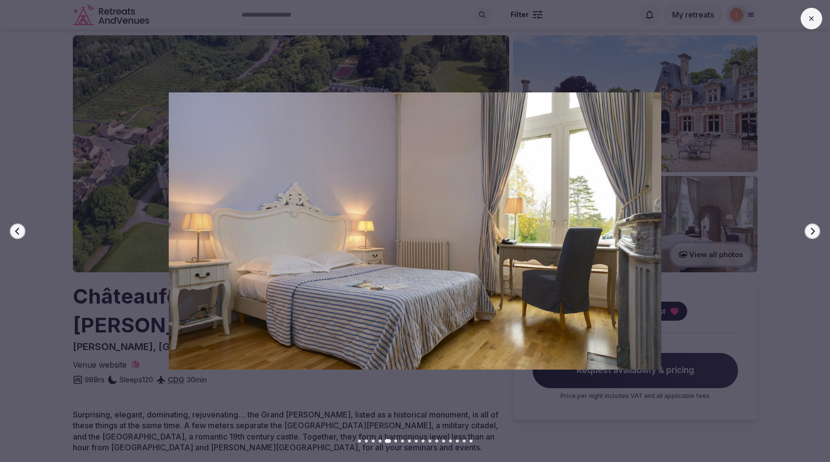
click at [814, 235] on button "Next slide" at bounding box center [813, 232] width 16 height 16
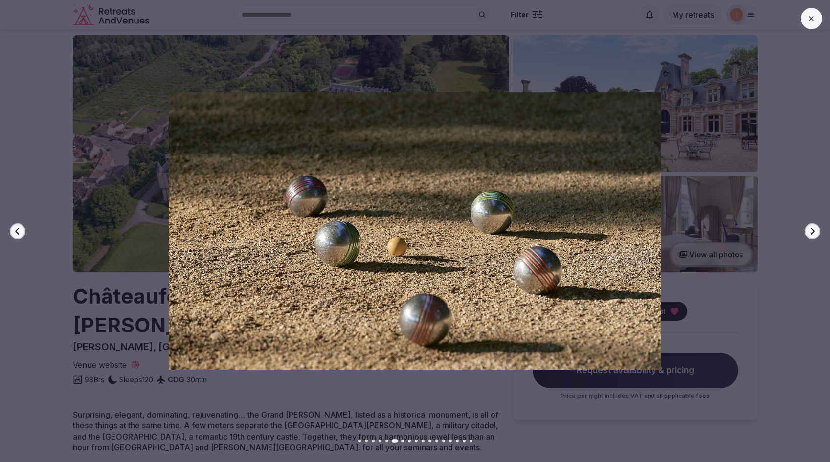
click at [814, 235] on button "Next slide" at bounding box center [813, 232] width 16 height 16
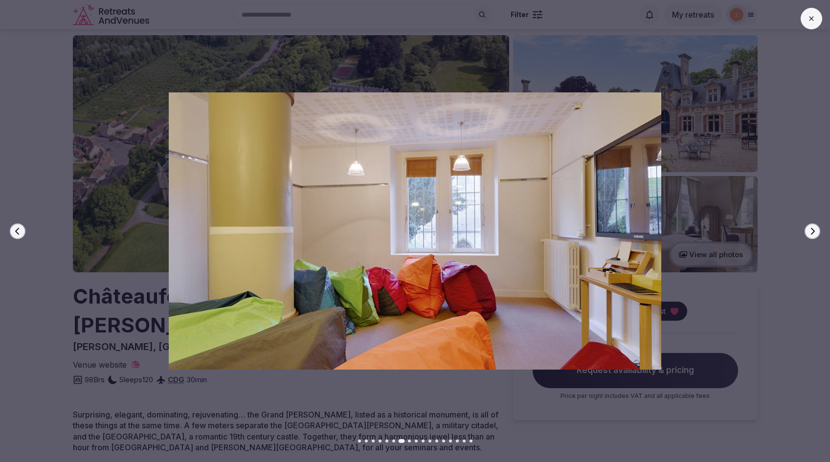
click at [814, 226] on button "Next slide" at bounding box center [813, 232] width 16 height 16
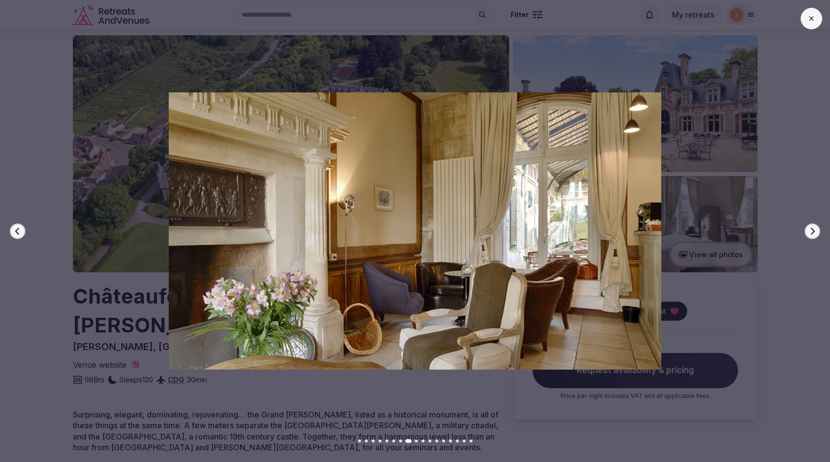
click at [814, 226] on button "Next slide" at bounding box center [813, 232] width 16 height 16
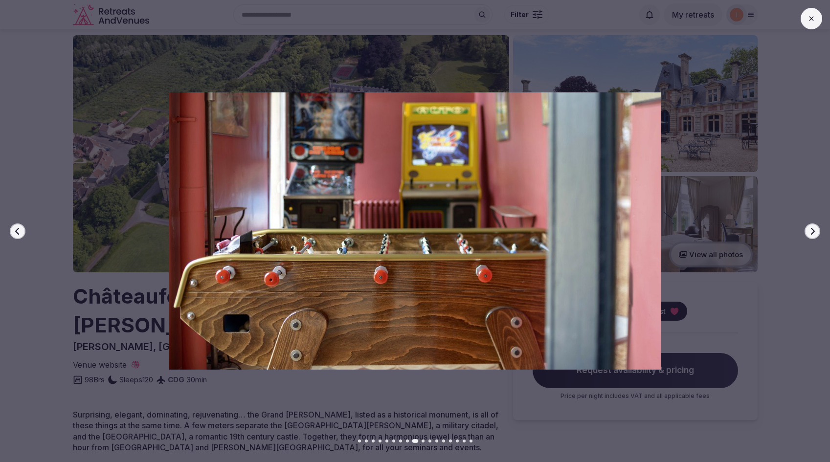
click at [814, 226] on button "Next slide" at bounding box center [813, 232] width 16 height 16
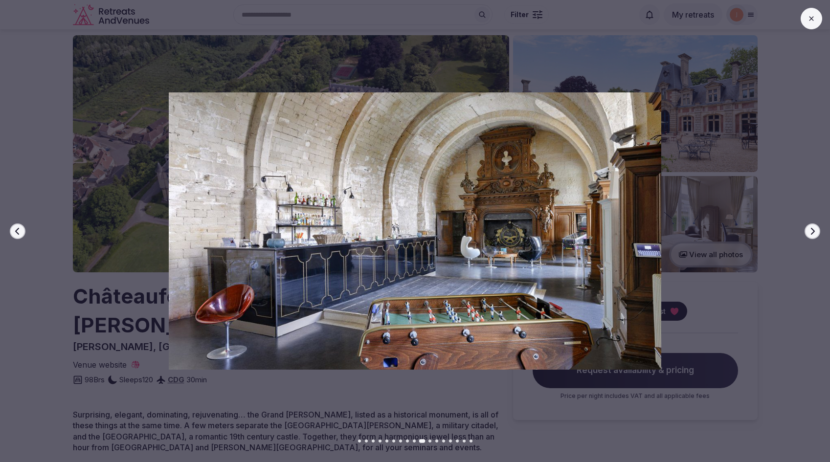
click at [814, 226] on button "Next slide" at bounding box center [813, 232] width 16 height 16
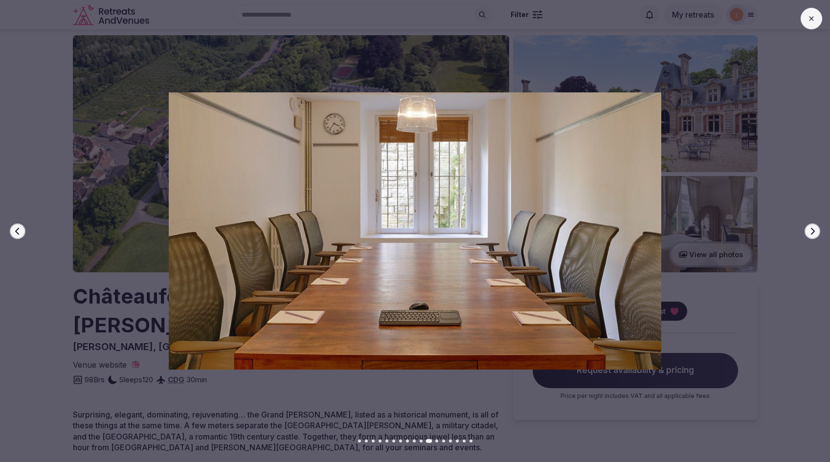
click at [814, 226] on button "Next slide" at bounding box center [813, 232] width 16 height 16
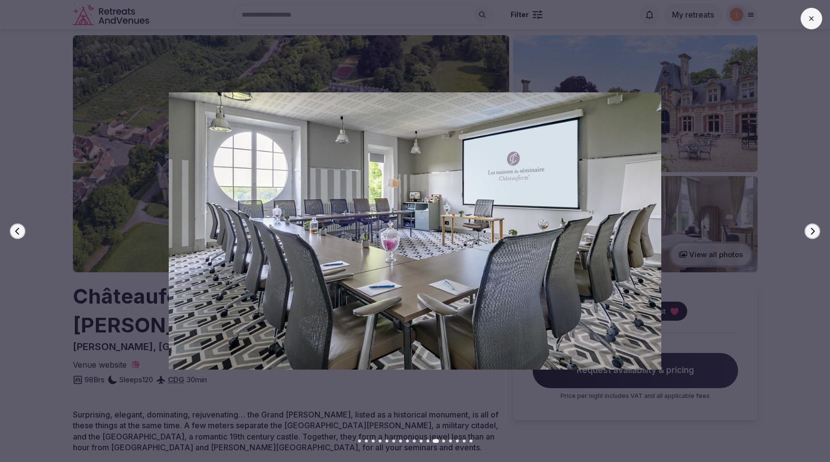
click at [814, 226] on button "Next slide" at bounding box center [813, 232] width 16 height 16
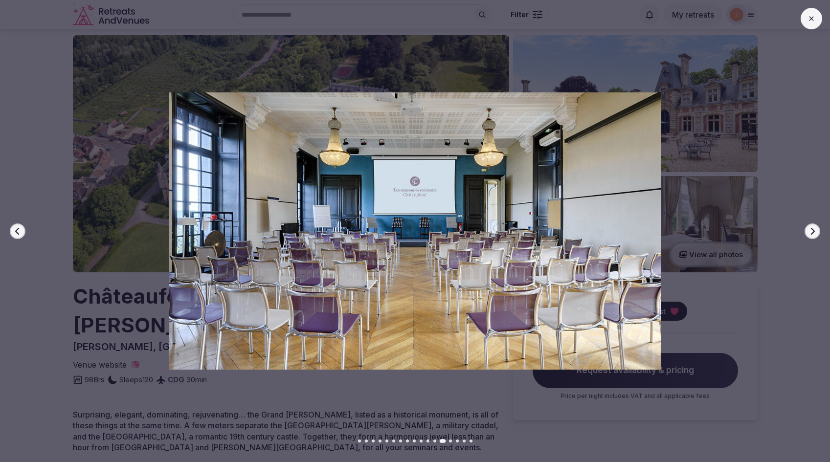
click at [810, 232] on icon "button" at bounding box center [812, 231] width 8 height 8
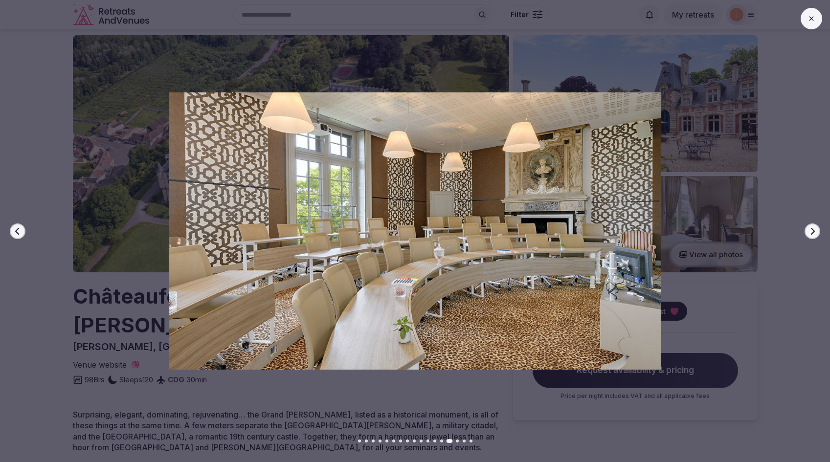
click at [810, 232] on icon "button" at bounding box center [812, 231] width 8 height 8
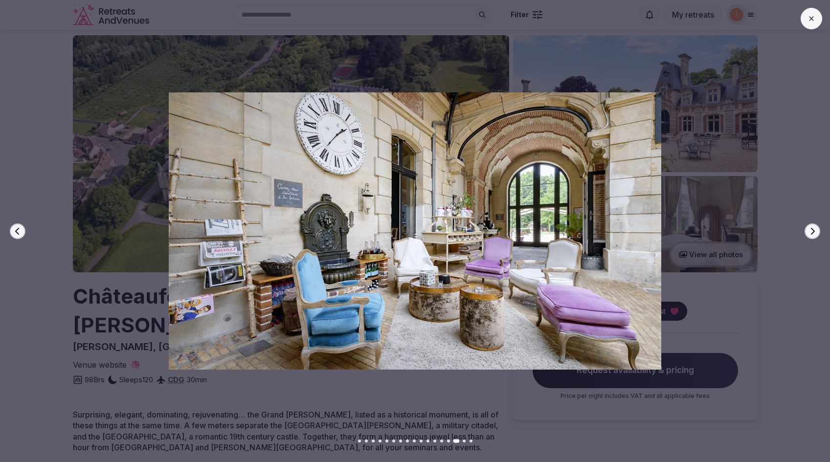
click at [810, 232] on icon "button" at bounding box center [812, 231] width 8 height 8
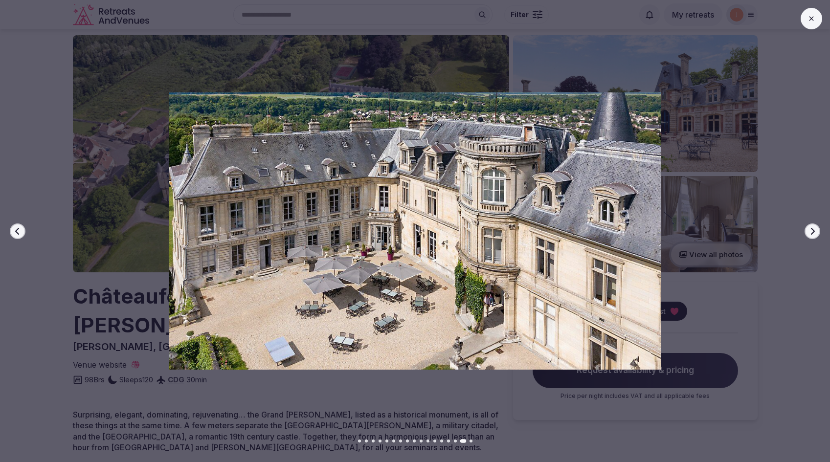
click at [810, 232] on icon "button" at bounding box center [812, 231] width 8 height 8
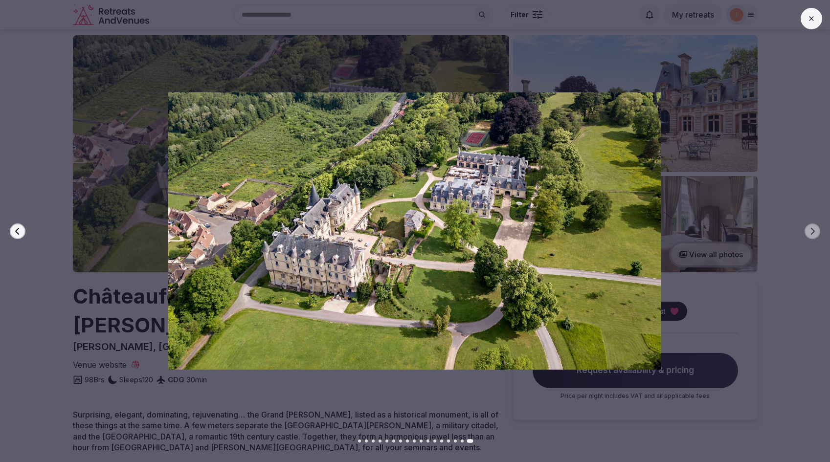
click at [805, 18] on button at bounding box center [812, 19] width 22 height 22
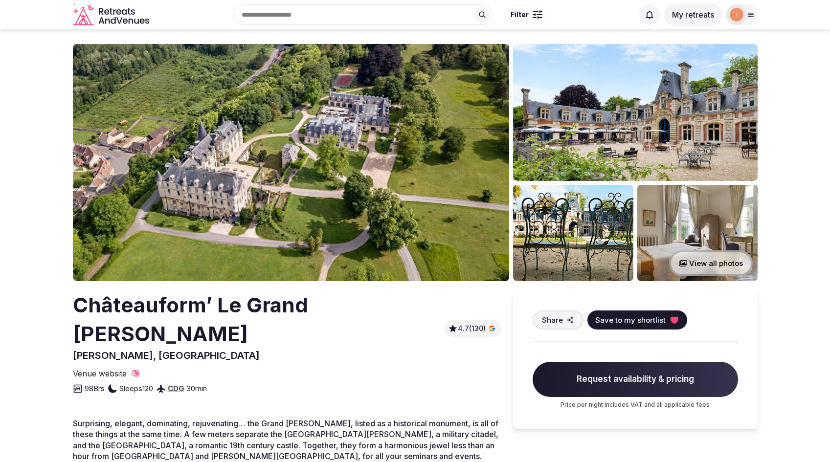
scroll to position [0, 0]
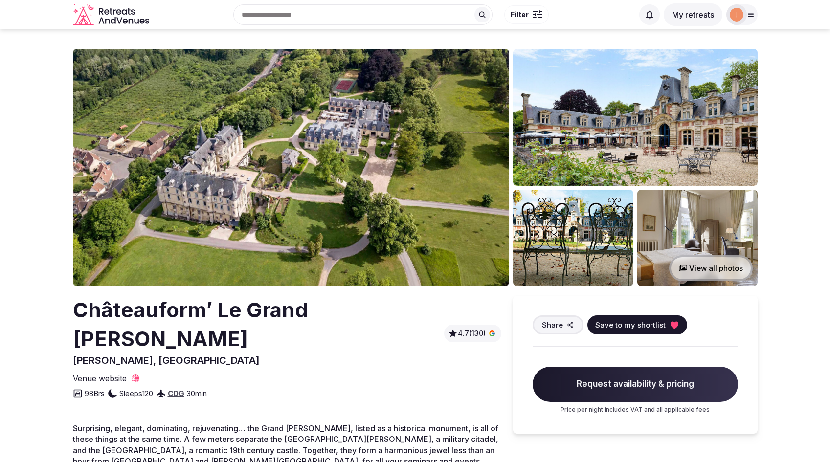
click at [381, 311] on div "Châteauform’ Le Grand Mello Mello, France 4.7 (130)" at bounding box center [287, 331] width 428 height 71
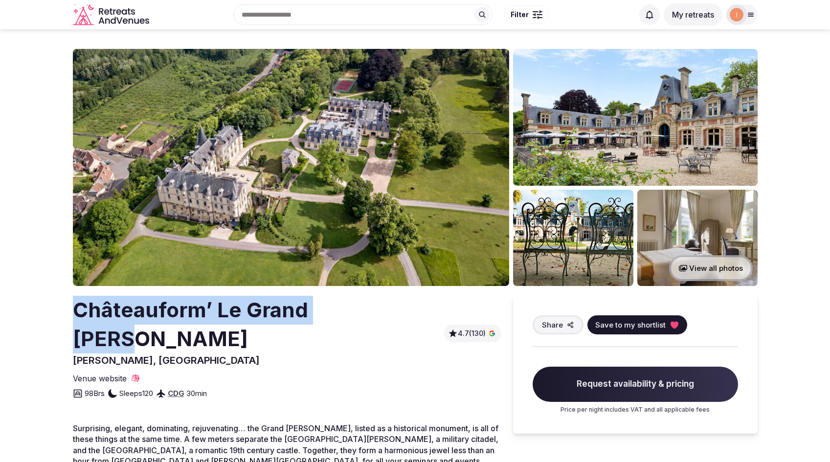
drag, startPoint x: 375, startPoint y: 312, endPoint x: 82, endPoint y: 311, distance: 293.5
click at [74, 311] on div "Châteauform’ Le Grand Mello Mello, France 4.7 (130)" at bounding box center [287, 331] width 428 height 71
copy h2 "Châteauform’ Le Grand Mello"
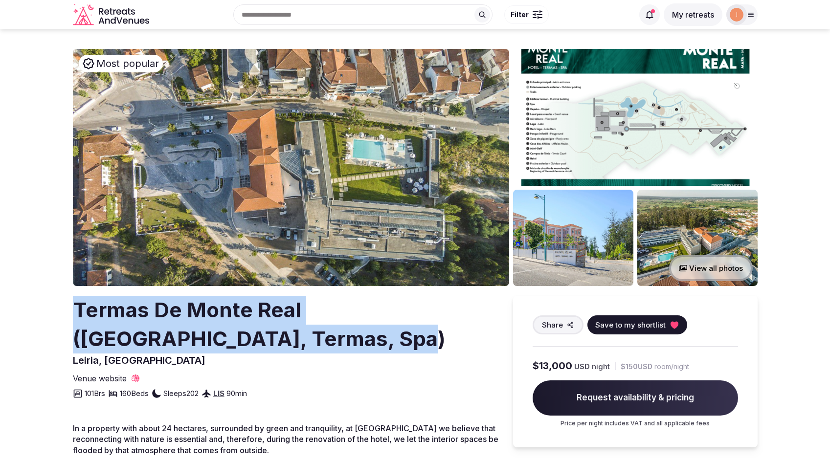
drag, startPoint x: 72, startPoint y: 306, endPoint x: 215, endPoint y: 336, distance: 146.1
click at [222, 338] on h2 "Termas De Monte Real ([GEOGRAPHIC_DATA], Termas, Spa)" at bounding box center [285, 325] width 425 height 58
drag, startPoint x: 151, startPoint y: 362, endPoint x: 75, endPoint y: 305, distance: 94.3
click at [75, 305] on div "Termas De Monte Real ([GEOGRAPHIC_DATA], Termas, Spa) [GEOGRAPHIC_DATA], [GEOGR…" at bounding box center [285, 331] width 425 height 71
copy div "Termas De Monte Real ([GEOGRAPHIC_DATA], Termas, Spa) [GEOGRAPHIC_DATA], [GEOGR…"
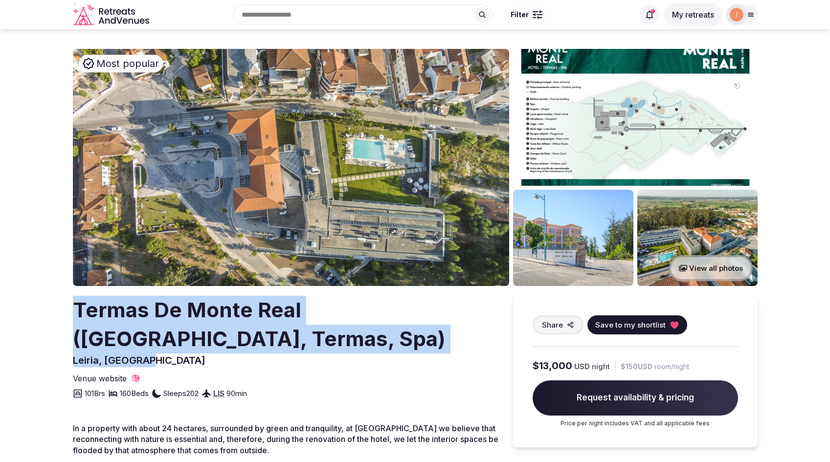
click at [341, 183] on img at bounding box center [291, 167] width 436 height 237
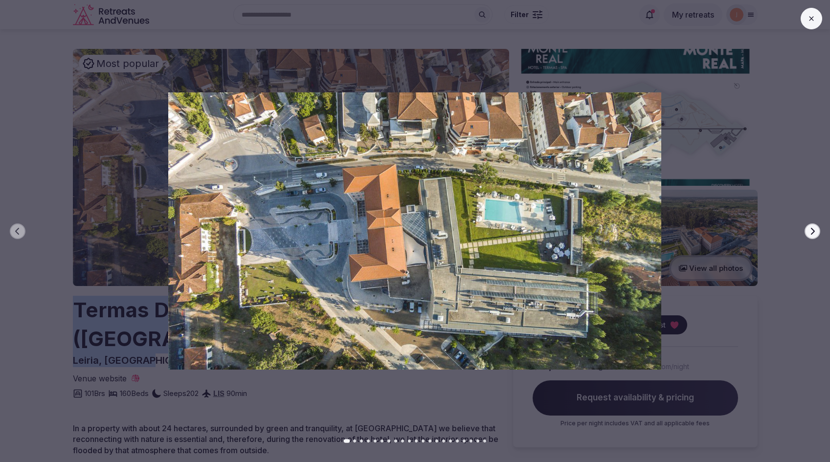
click at [811, 230] on icon "button" at bounding box center [812, 231] width 8 height 8
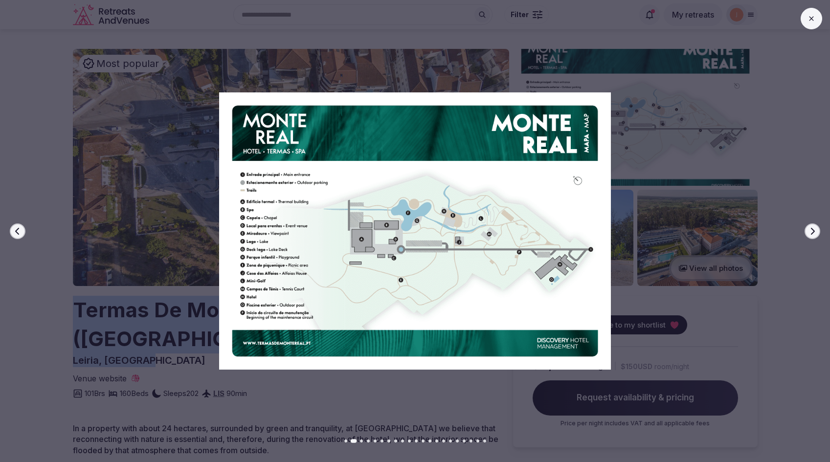
click at [811, 230] on icon "button" at bounding box center [812, 231] width 8 height 8
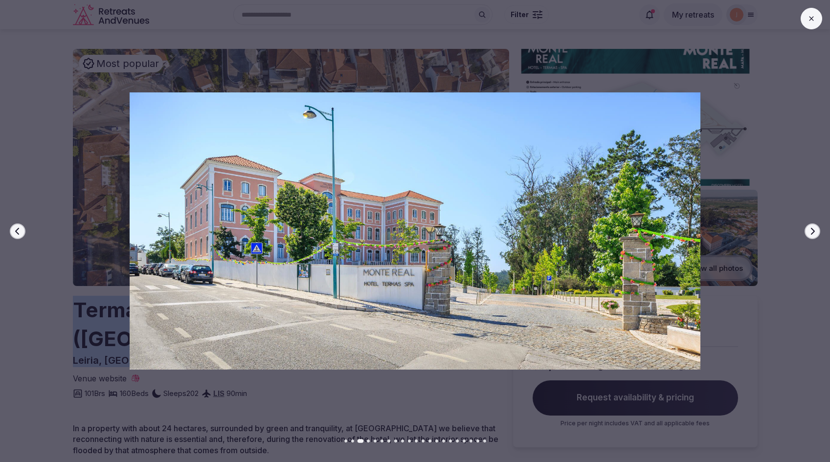
click at [811, 230] on icon "button" at bounding box center [812, 231] width 8 height 8
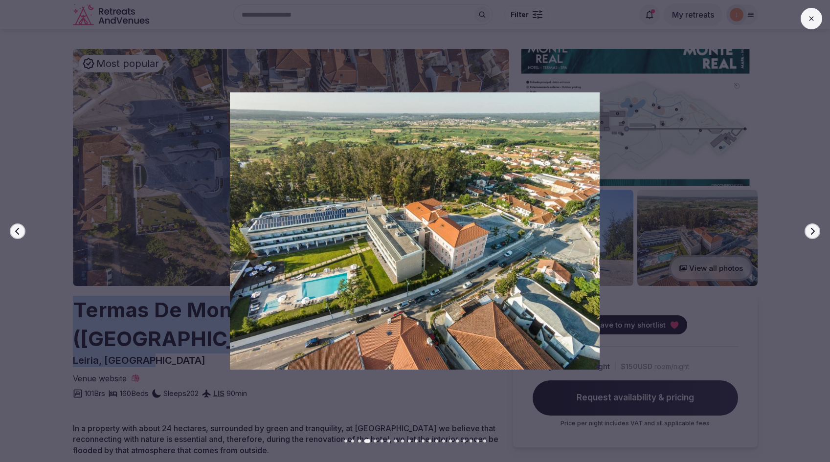
click at [811, 230] on icon "button" at bounding box center [812, 231] width 8 height 8
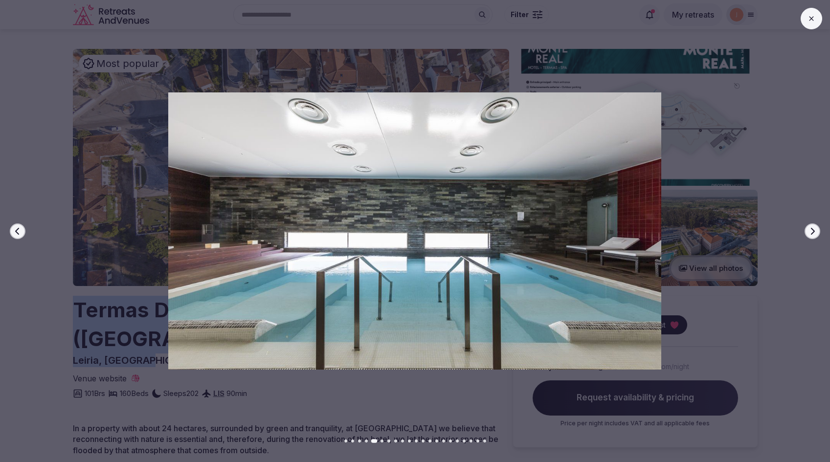
click at [811, 230] on icon "button" at bounding box center [812, 231] width 8 height 8
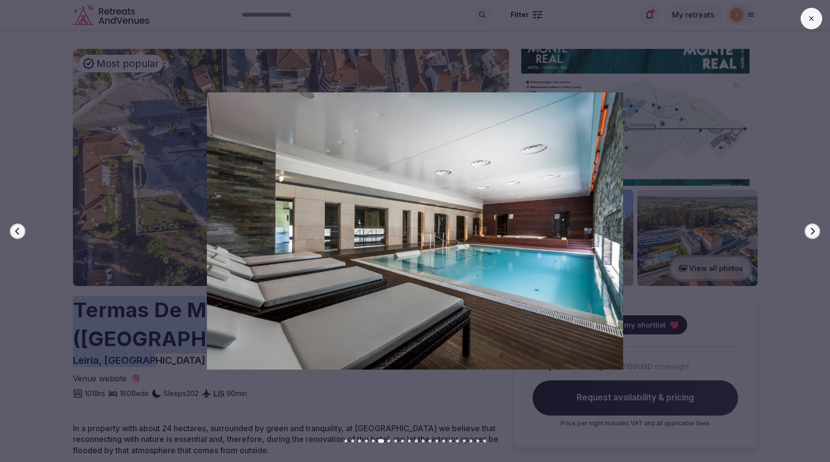
click at [811, 230] on icon "button" at bounding box center [812, 231] width 8 height 8
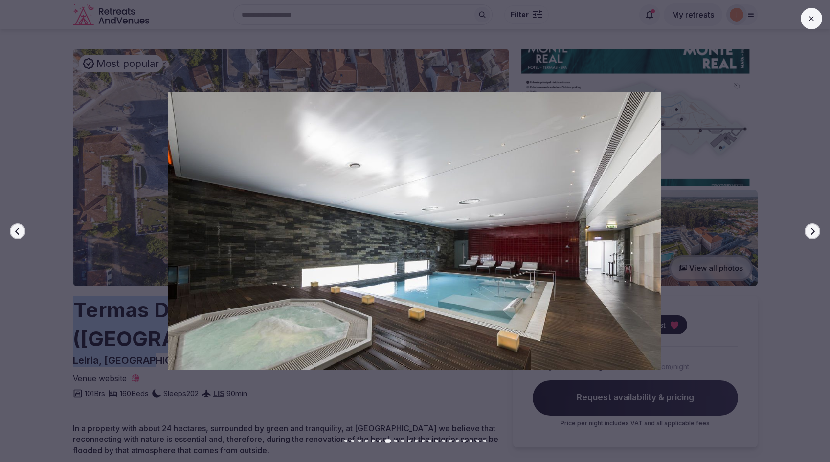
click at [811, 230] on icon "button" at bounding box center [812, 231] width 8 height 8
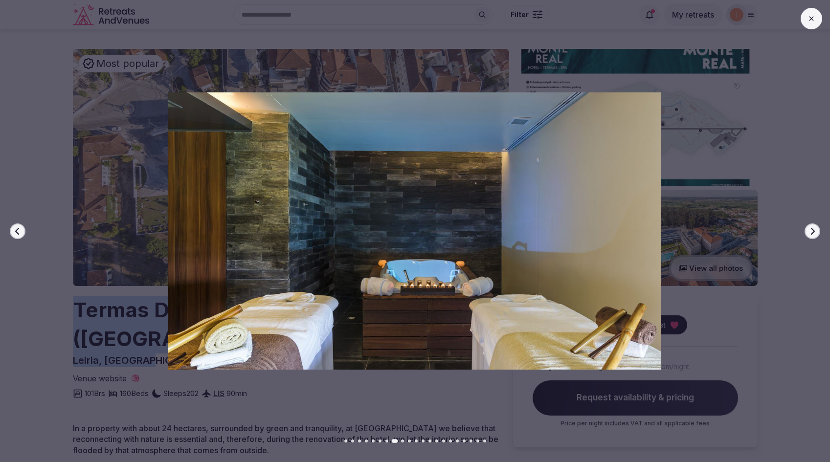
click at [811, 230] on icon "button" at bounding box center [812, 231] width 8 height 8
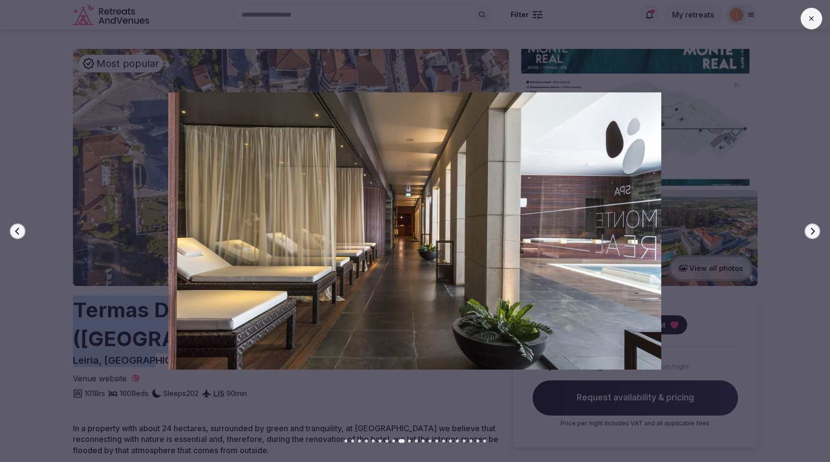
click at [811, 230] on icon "button" at bounding box center [812, 231] width 8 height 8
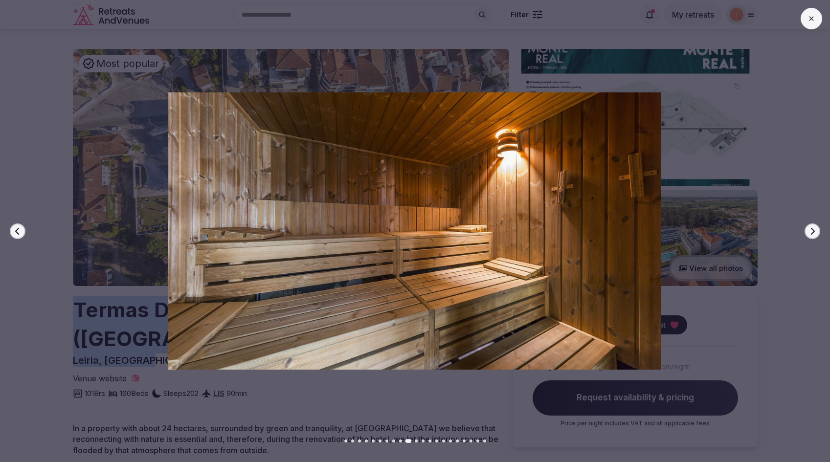
click at [811, 230] on icon "button" at bounding box center [812, 231] width 8 height 8
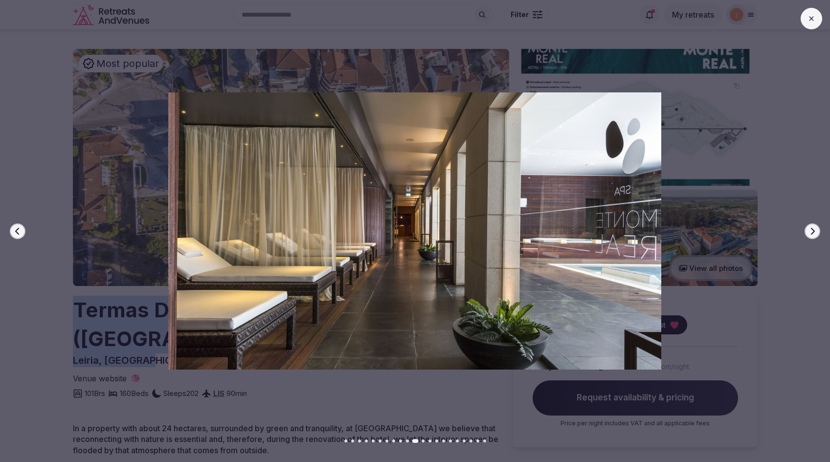
click at [811, 230] on icon "button" at bounding box center [812, 231] width 8 height 8
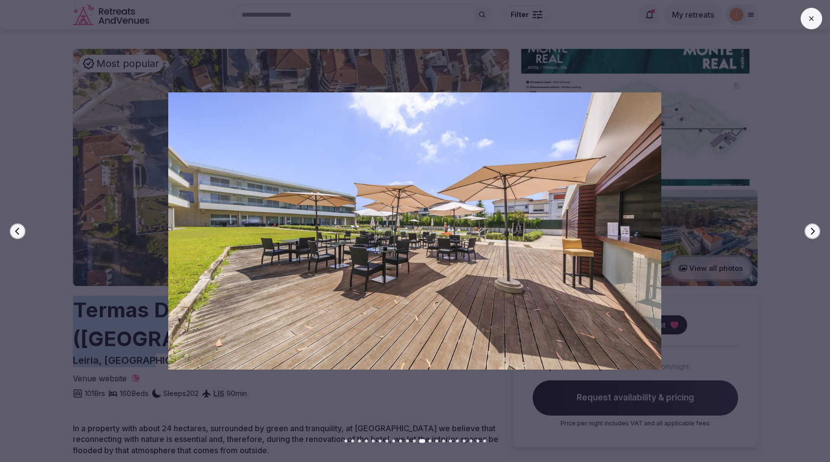
click at [811, 230] on icon "button" at bounding box center [812, 231] width 8 height 8
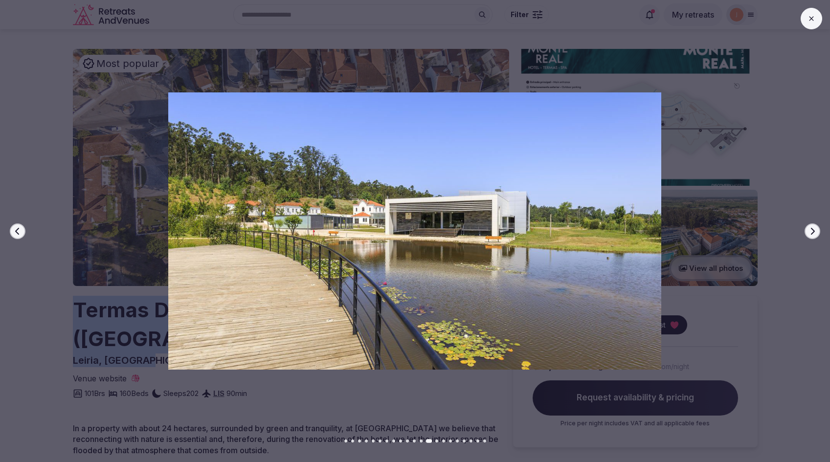
click at [811, 230] on icon "button" at bounding box center [812, 231] width 8 height 8
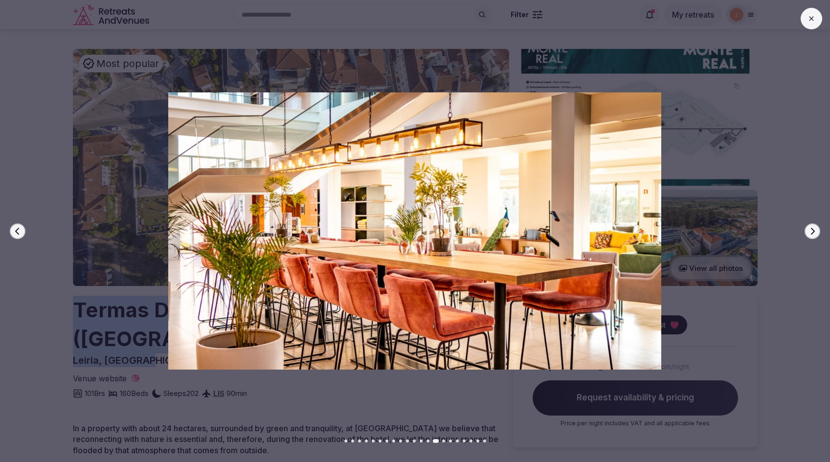
click at [811, 230] on icon "button" at bounding box center [812, 231] width 8 height 8
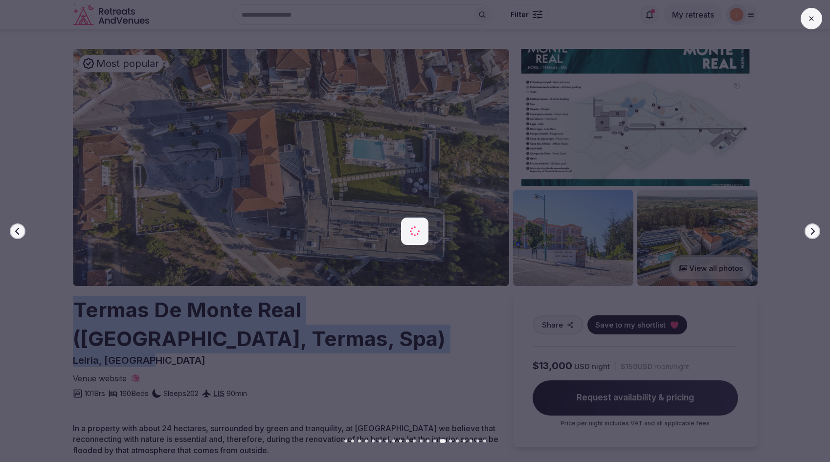
click at [811, 230] on icon "button" at bounding box center [812, 231] width 8 height 8
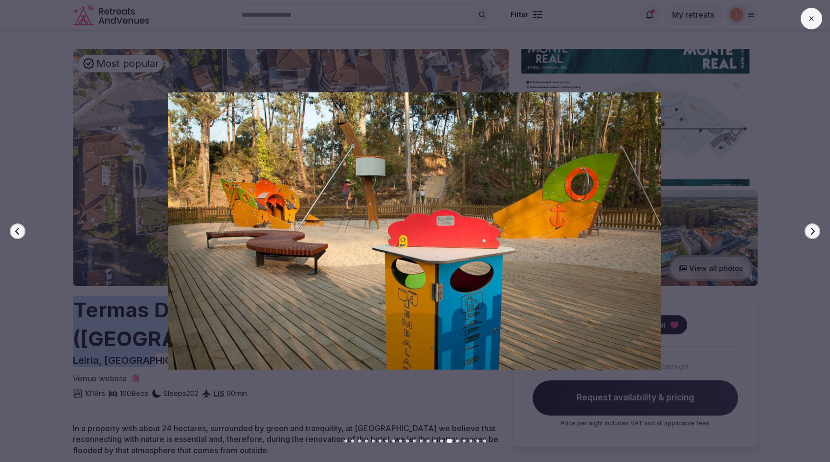
click at [811, 230] on icon "button" at bounding box center [812, 231] width 8 height 8
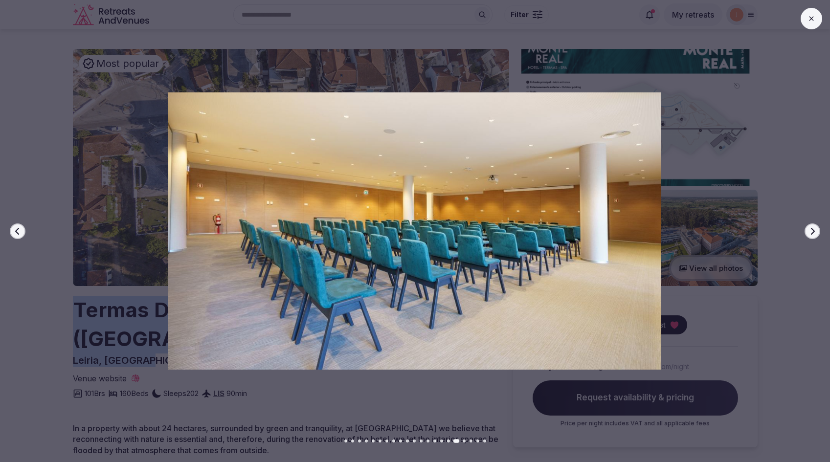
click at [811, 230] on icon "button" at bounding box center [812, 231] width 8 height 8
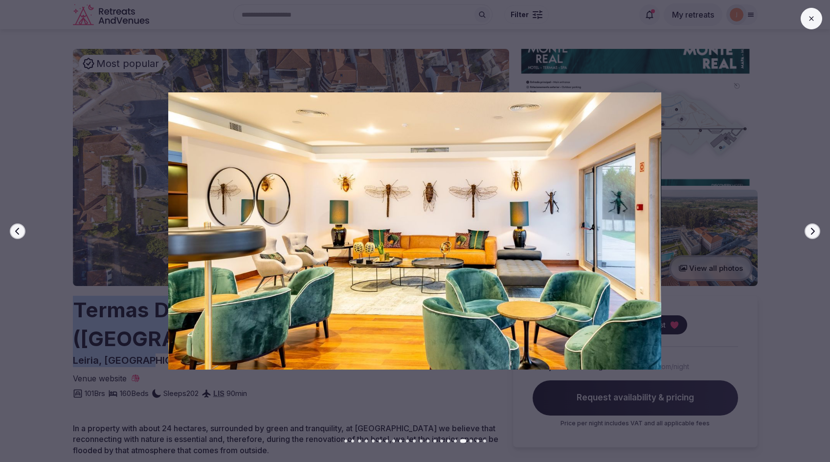
click at [811, 230] on icon "button" at bounding box center [812, 231] width 8 height 8
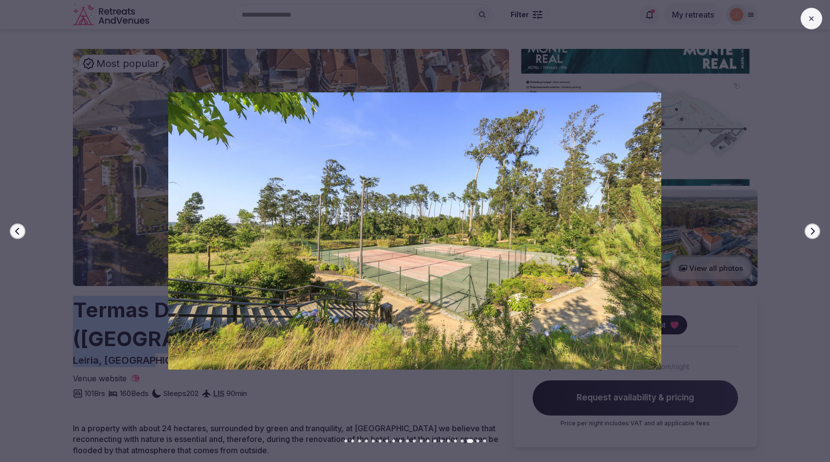
click at [811, 230] on icon "button" at bounding box center [812, 231] width 8 height 8
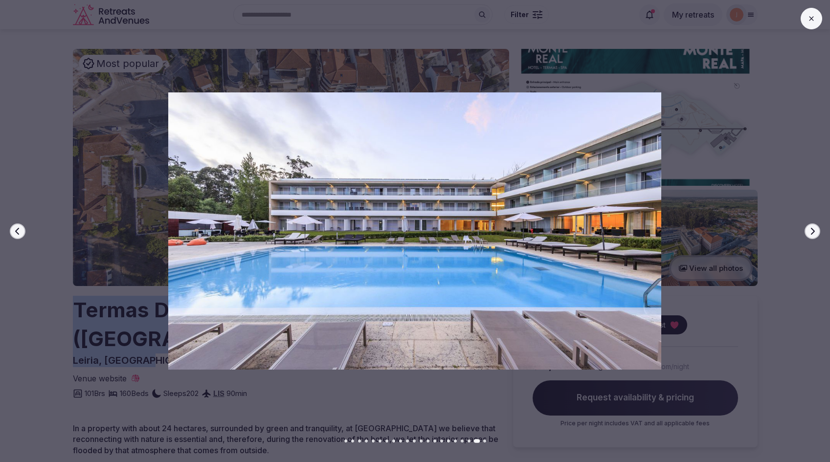
click at [811, 230] on icon "button" at bounding box center [812, 231] width 8 height 8
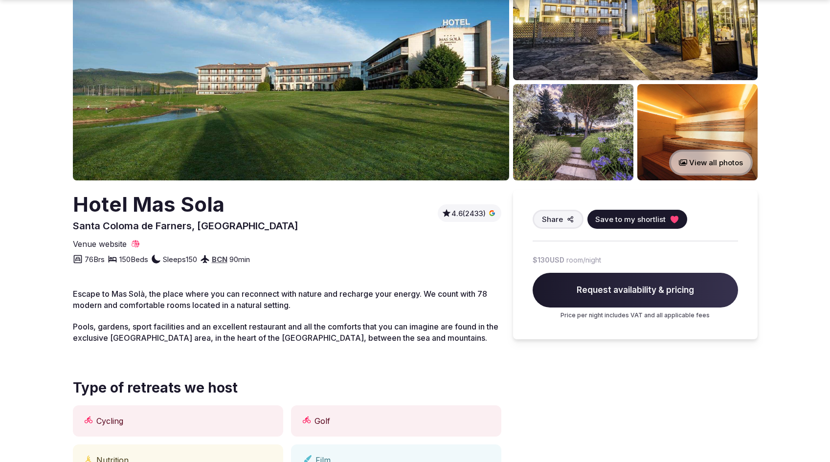
scroll to position [114, 0]
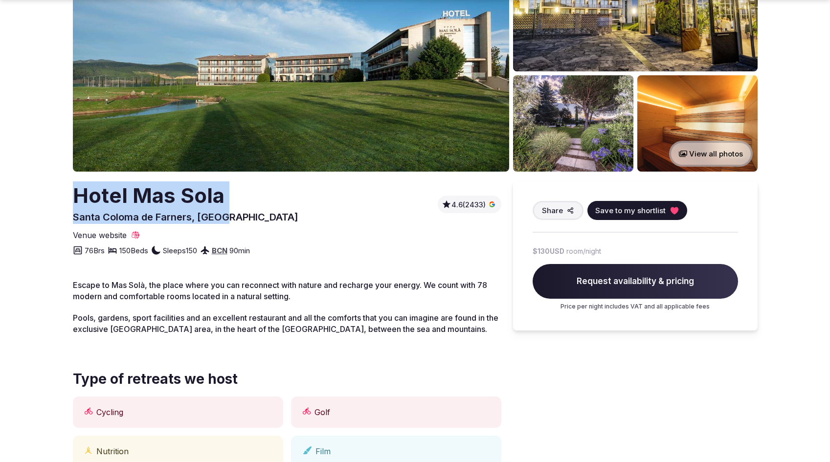
drag, startPoint x: 228, startPoint y: 219, endPoint x: 66, endPoint y: 196, distance: 164.5
copy div "Hotel Mas Sola [GEOGRAPHIC_DATA], [GEOGRAPHIC_DATA]"
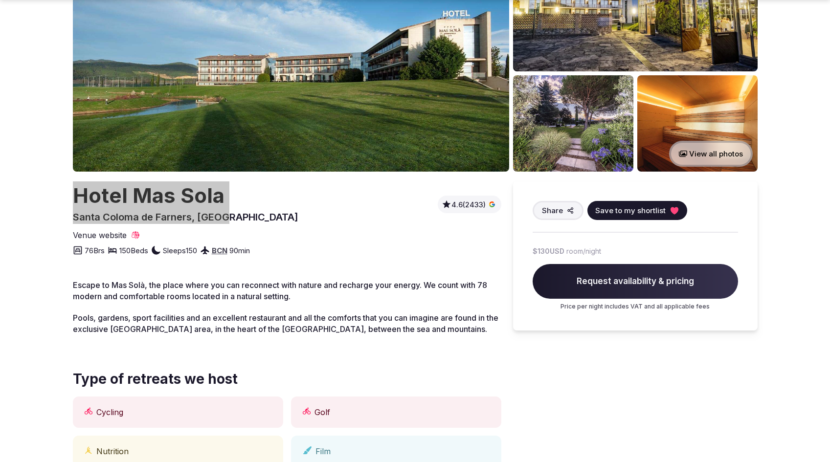
copy div "Hotel Mas Sola [GEOGRAPHIC_DATA], [GEOGRAPHIC_DATA]"
